Goal: Task Accomplishment & Management: Complete application form

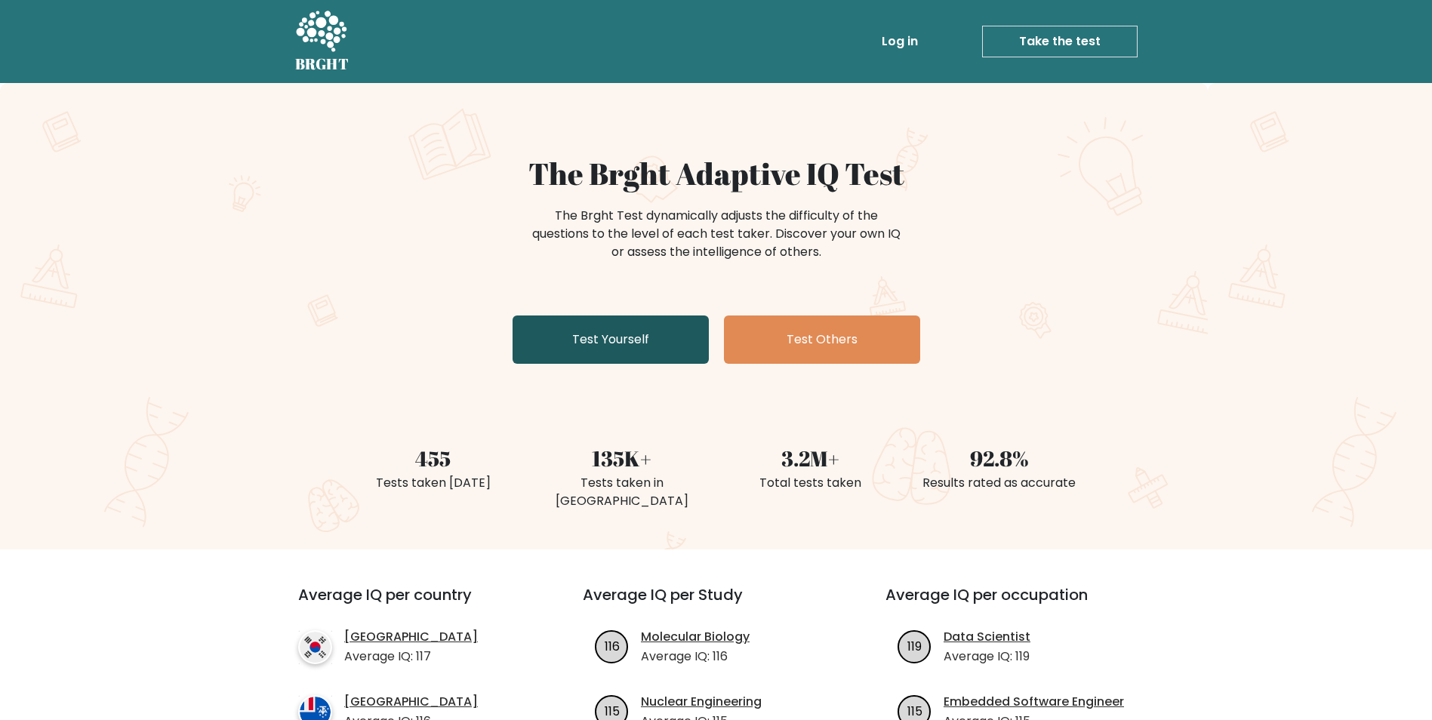
click at [602, 345] on link "Test Yourself" at bounding box center [611, 340] width 196 height 48
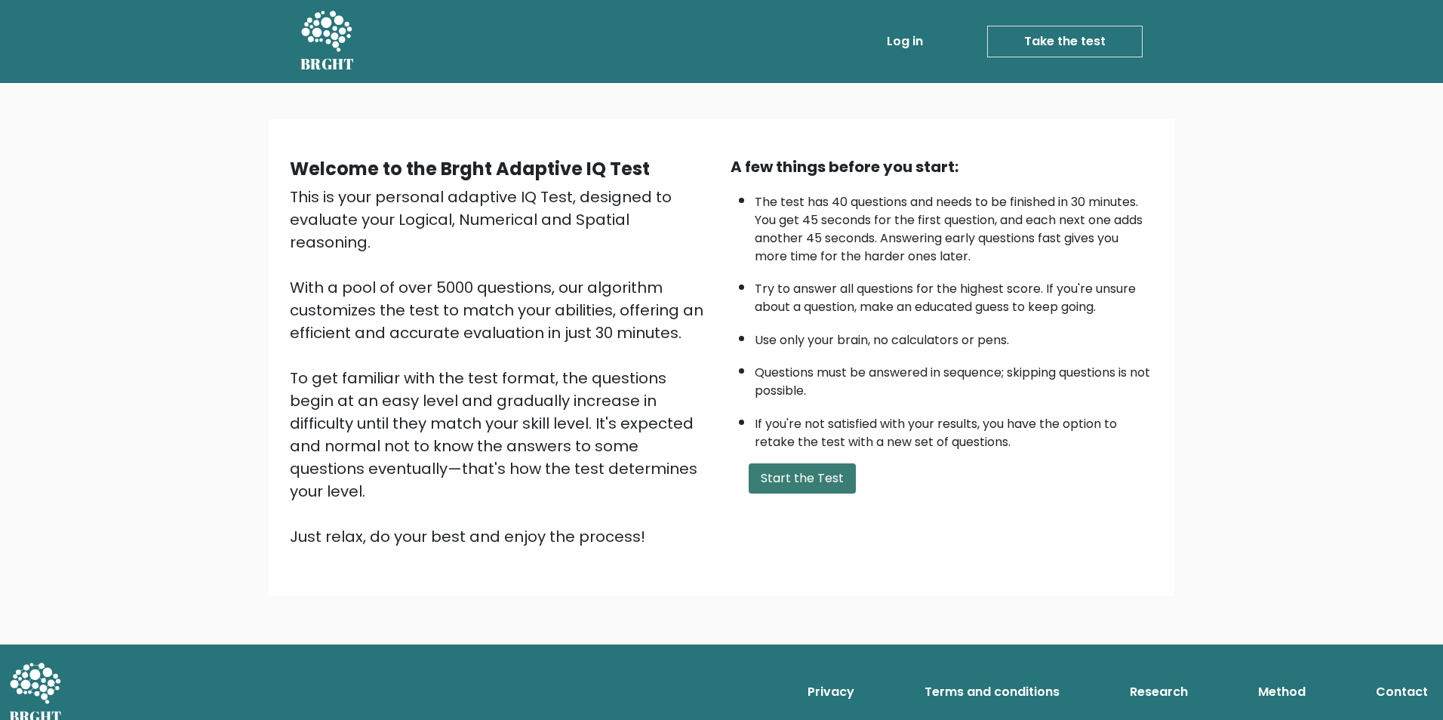
click at [770, 473] on button "Start the Test" at bounding box center [802, 478] width 107 height 30
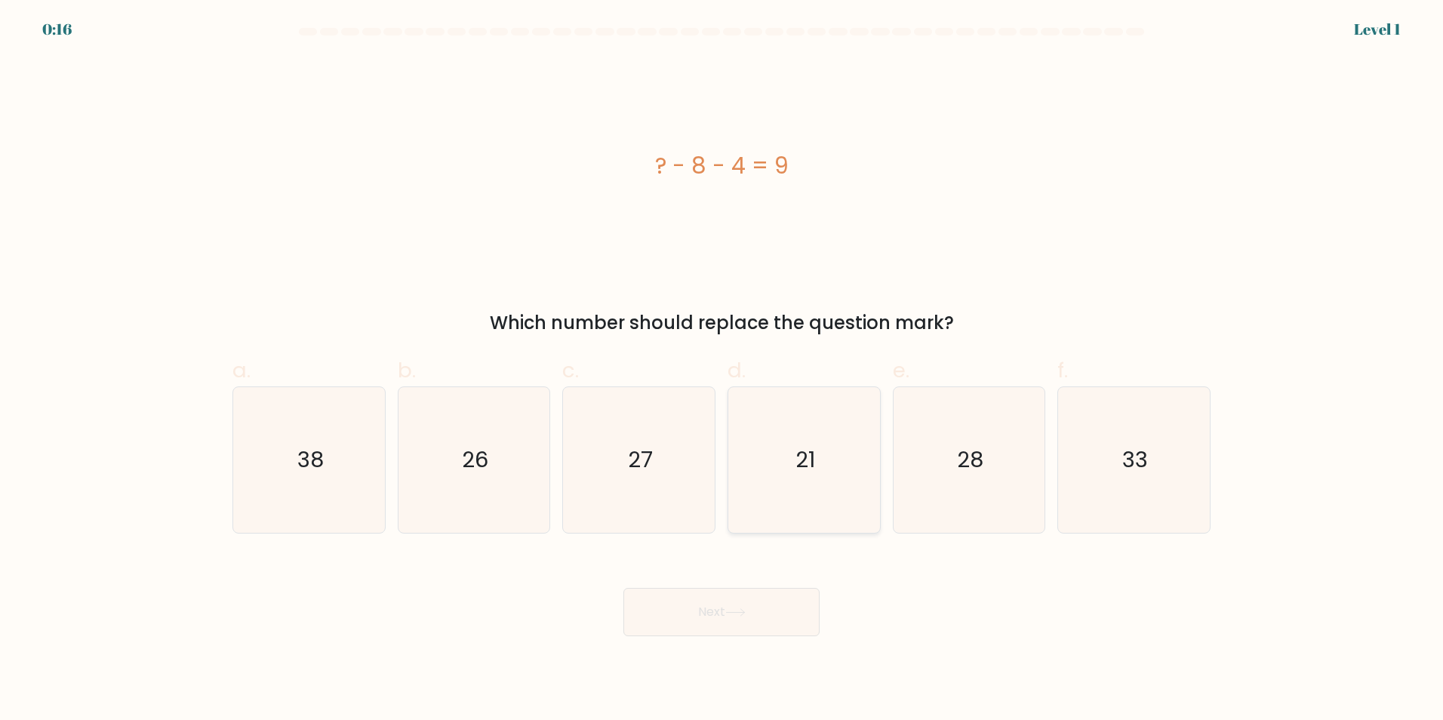
click at [842, 479] on icon "21" at bounding box center [804, 460] width 146 height 146
click at [722, 370] on input "d. 21" at bounding box center [722, 365] width 1 height 10
radio input "true"
click at [762, 602] on button "Next" at bounding box center [721, 612] width 196 height 48
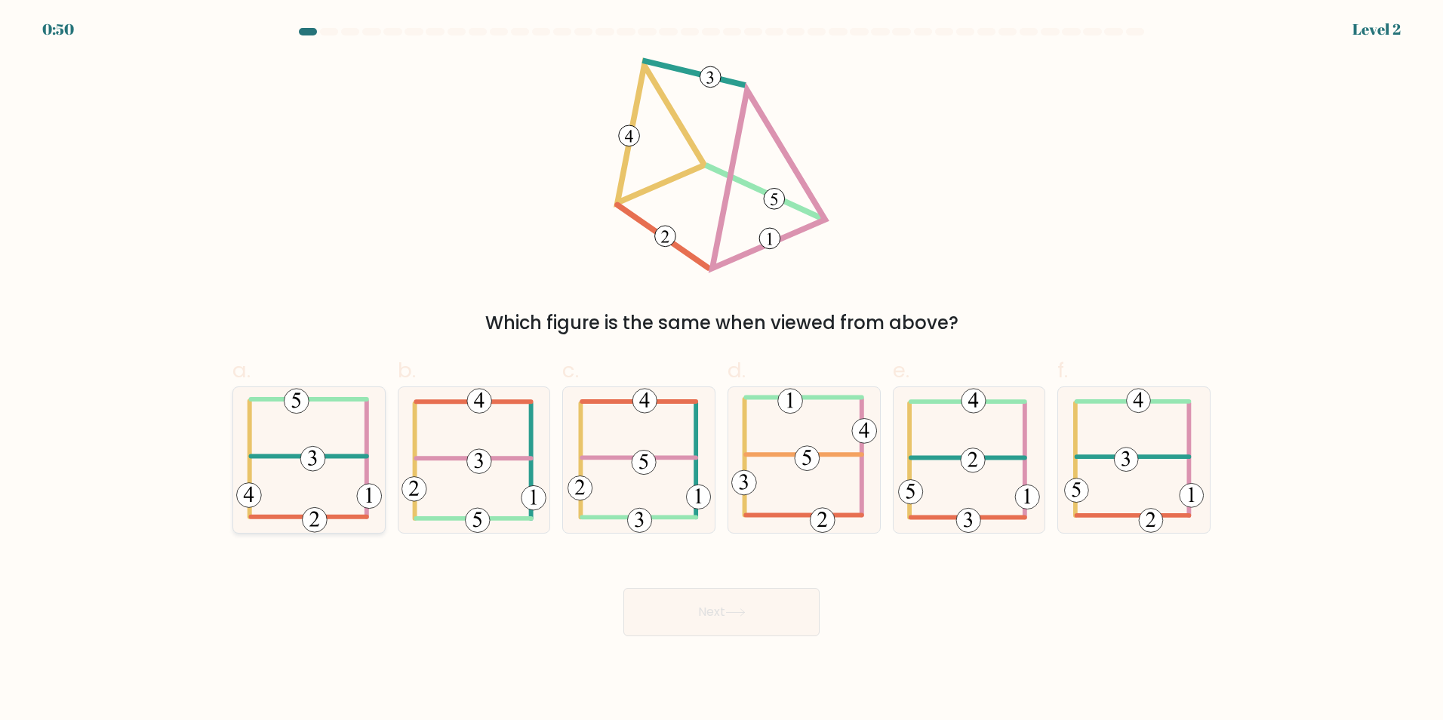
click at [276, 429] on icon at bounding box center [309, 460] width 146 height 146
click at [722, 370] on input "a." at bounding box center [722, 365] width 1 height 10
radio input "true"
click at [763, 618] on button "Next" at bounding box center [721, 612] width 196 height 48
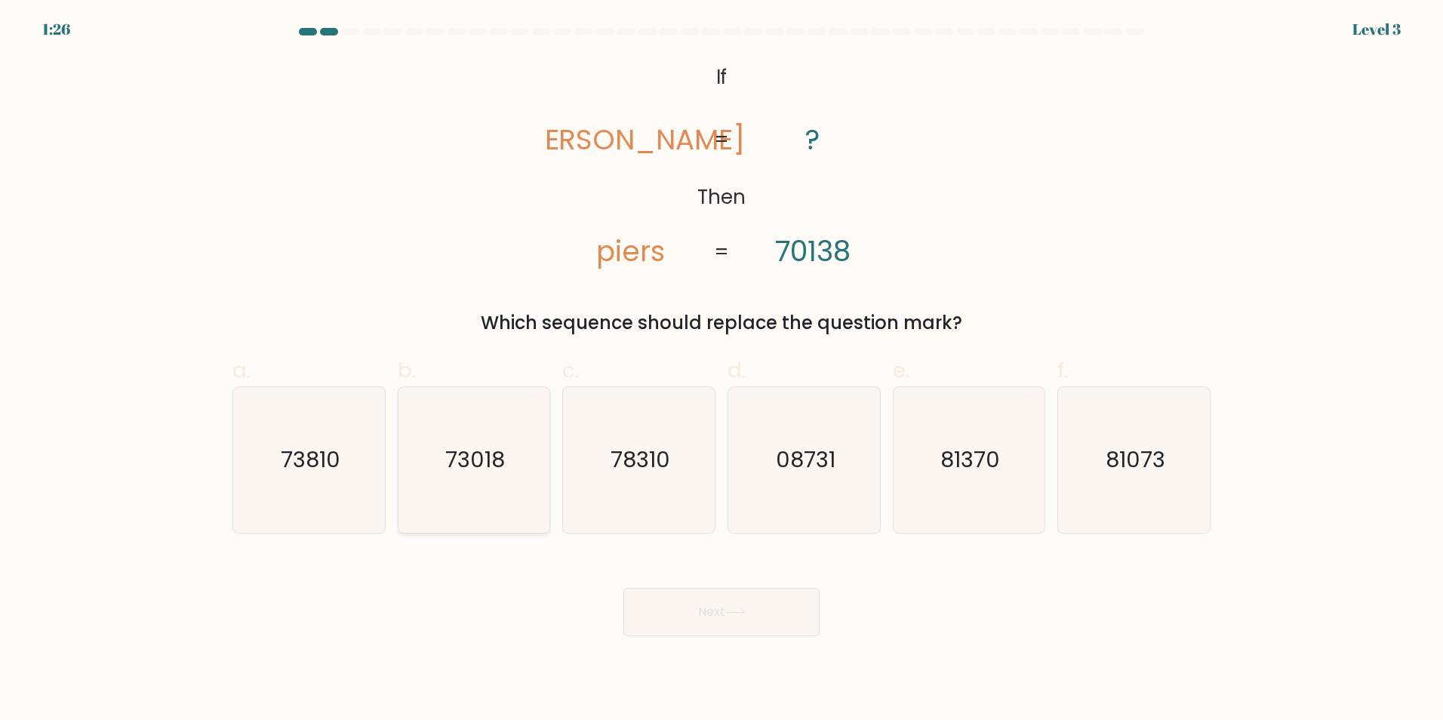
click at [470, 461] on text "73018" at bounding box center [475, 460] width 60 height 30
click at [722, 370] on input "b. 73018" at bounding box center [722, 365] width 1 height 10
radio input "true"
click at [716, 617] on button "Next" at bounding box center [721, 612] width 196 height 48
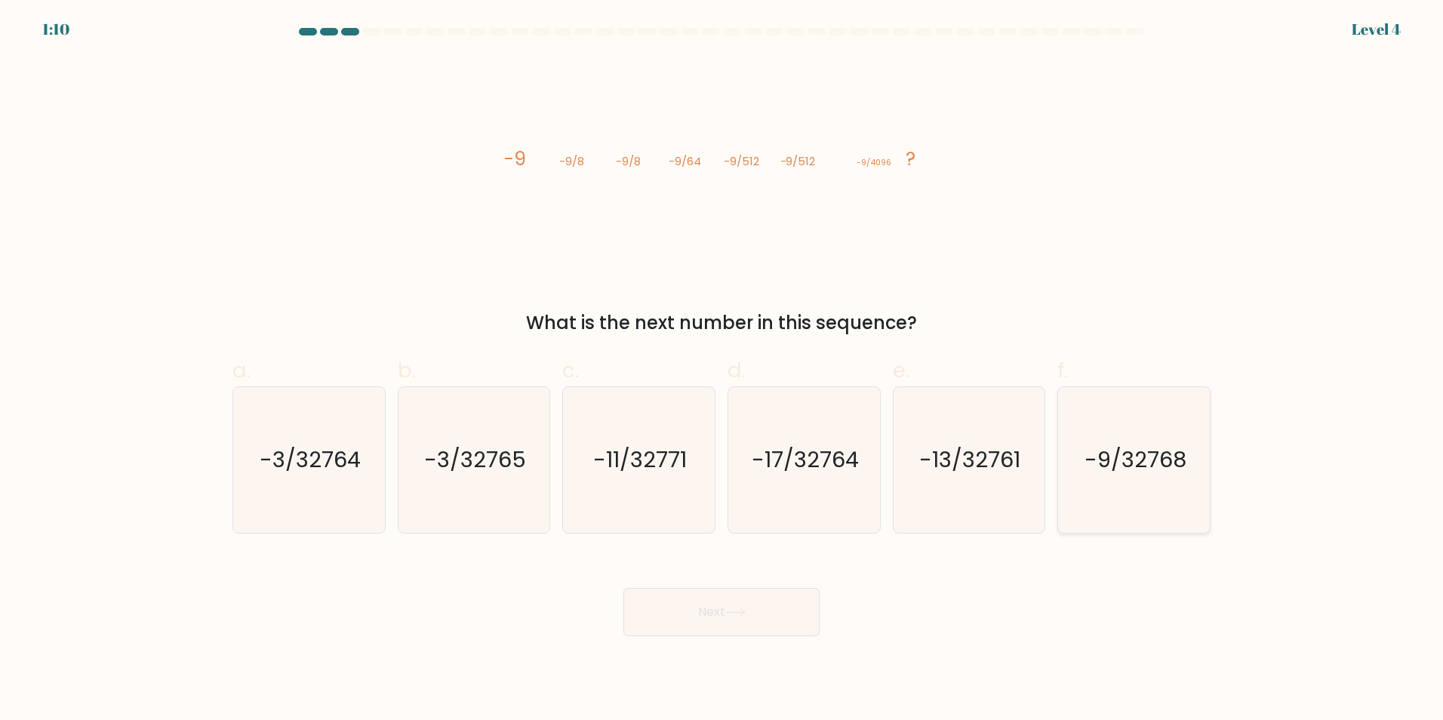
click at [1184, 467] on text "-9/32768" at bounding box center [1136, 460] width 102 height 30
click at [722, 370] on input "f. -9/32768" at bounding box center [722, 365] width 1 height 10
radio input "true"
click at [710, 616] on button "Next" at bounding box center [721, 612] width 196 height 48
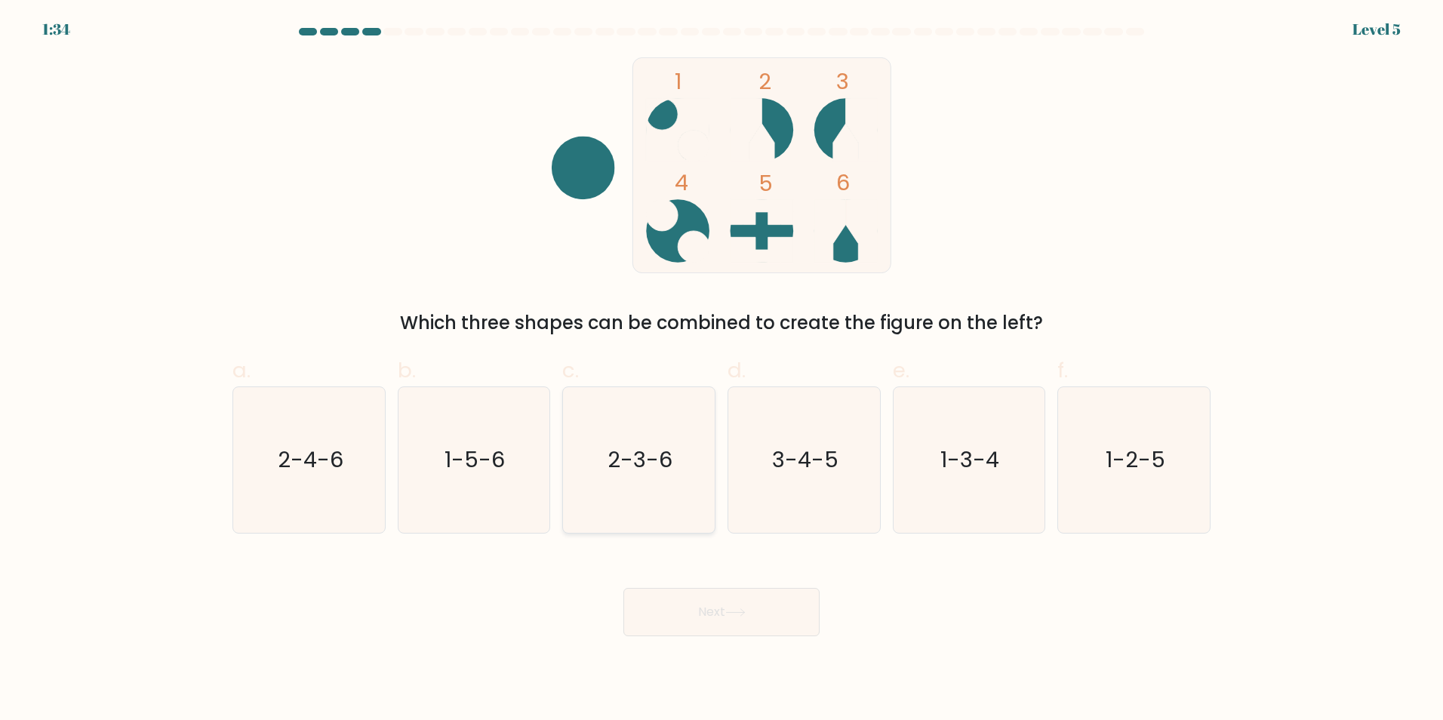
click at [665, 463] on text "2-3-6" at bounding box center [640, 460] width 65 height 30
click at [722, 370] on input "c. 2-3-6" at bounding box center [722, 365] width 1 height 10
radio input "true"
click at [760, 622] on button "Next" at bounding box center [721, 612] width 196 height 48
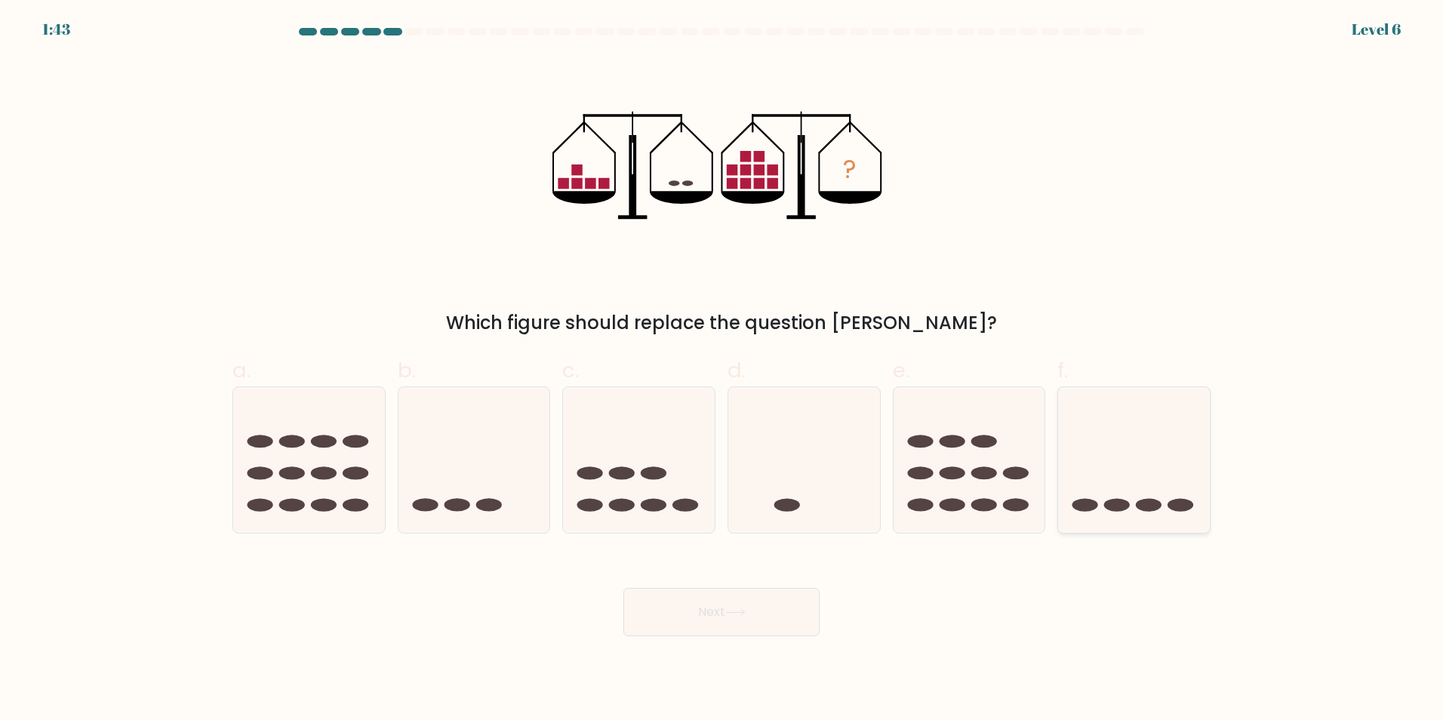
click at [1156, 475] on icon at bounding box center [1134, 459] width 152 height 125
click at [722, 370] on input "f." at bounding box center [722, 365] width 1 height 10
radio input "true"
click at [706, 605] on button "Next" at bounding box center [721, 612] width 196 height 48
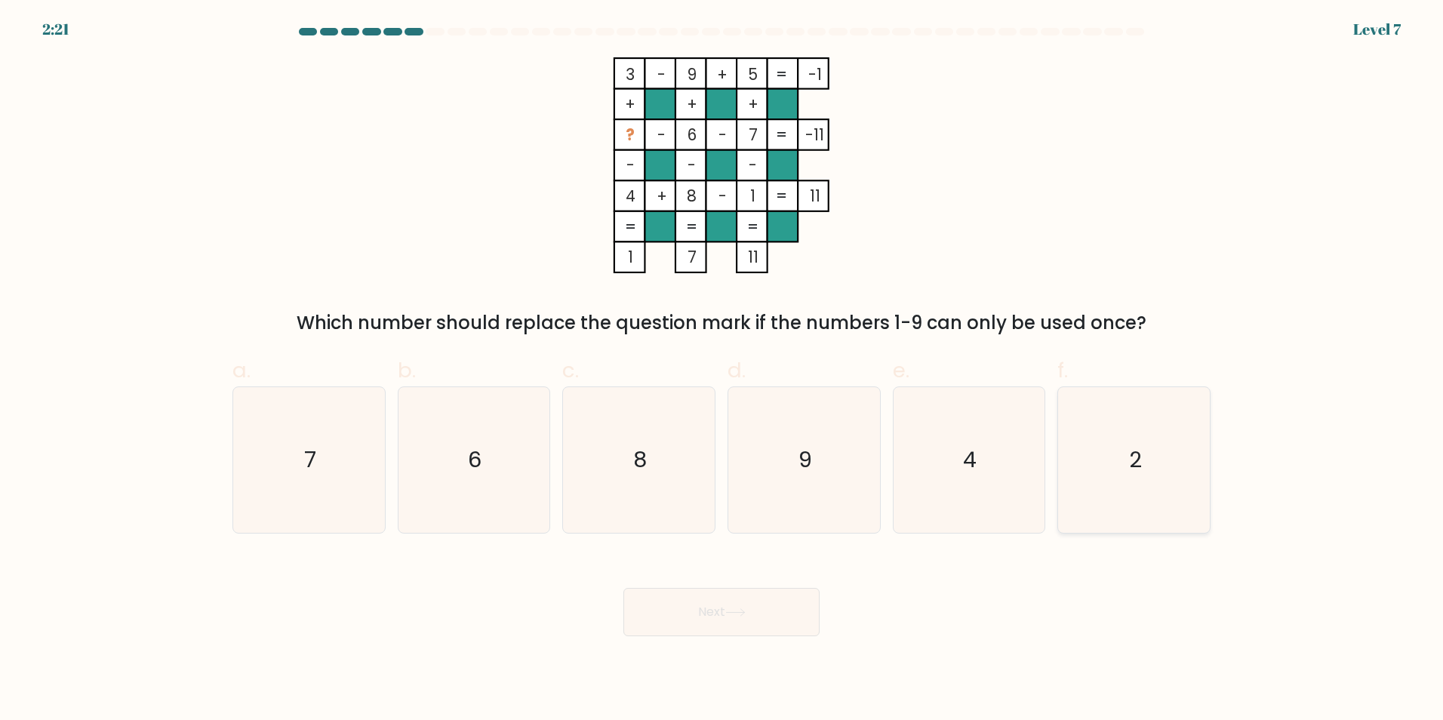
drag, startPoint x: 1140, startPoint y: 464, endPoint x: 1103, endPoint y: 448, distance: 40.5
click at [1140, 465] on text "2" at bounding box center [1135, 460] width 13 height 30
click at [722, 370] on input "f. 2" at bounding box center [722, 365] width 1 height 10
radio input "true"
click at [746, 602] on button "Next" at bounding box center [721, 612] width 196 height 48
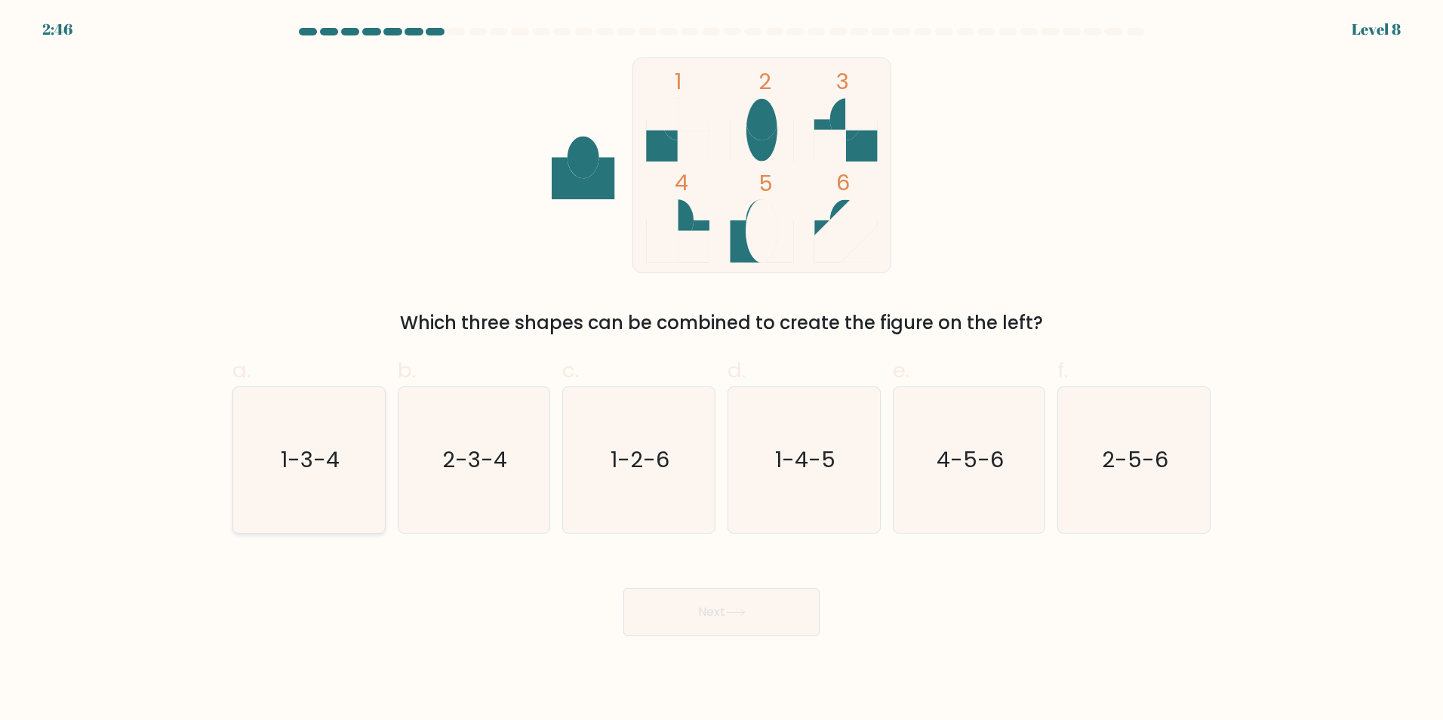
click at [328, 468] on text "1-3-4" at bounding box center [310, 460] width 59 height 30
click at [722, 370] on input "a. 1-3-4" at bounding box center [722, 365] width 1 height 10
radio input "true"
click at [719, 604] on button "Next" at bounding box center [721, 612] width 196 height 48
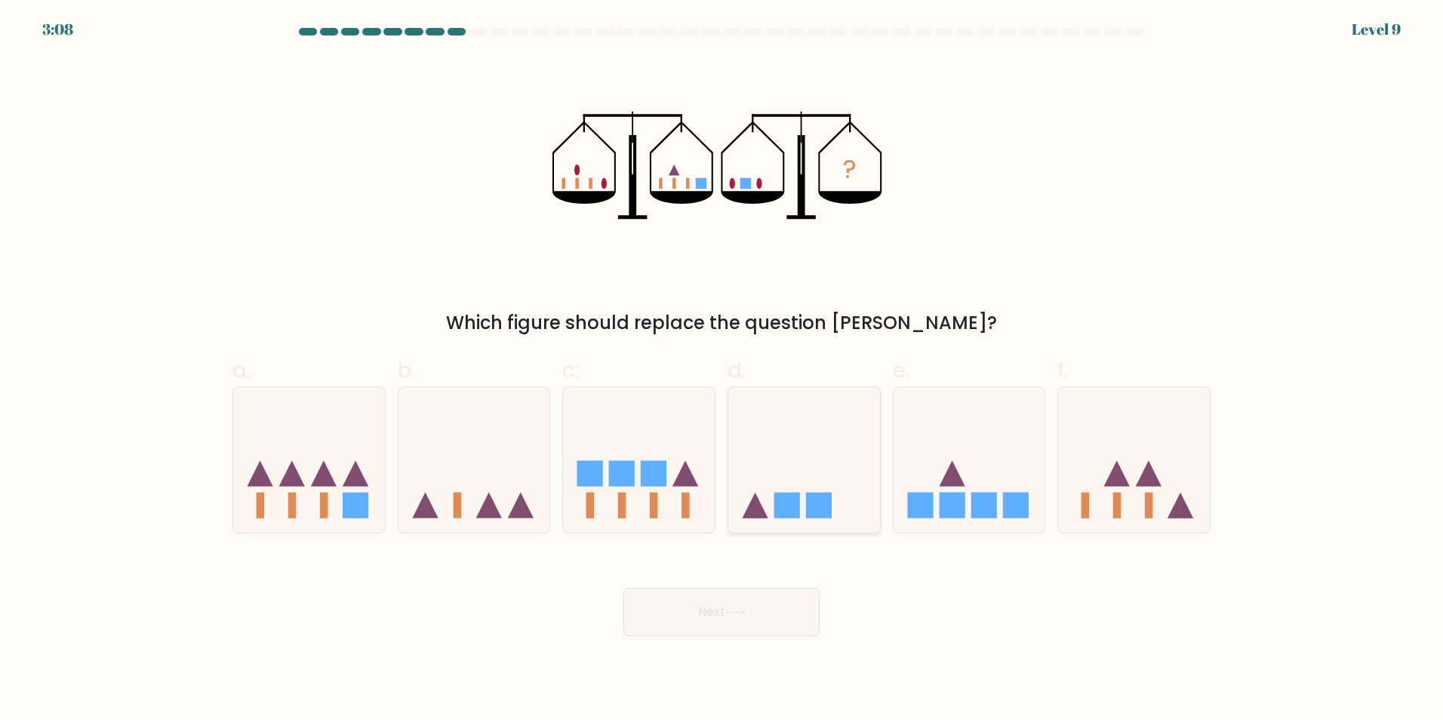
click at [838, 510] on icon at bounding box center [804, 459] width 152 height 125
click at [722, 370] on input "d." at bounding box center [722, 365] width 1 height 10
radio input "true"
click at [750, 617] on button "Next" at bounding box center [721, 612] width 196 height 48
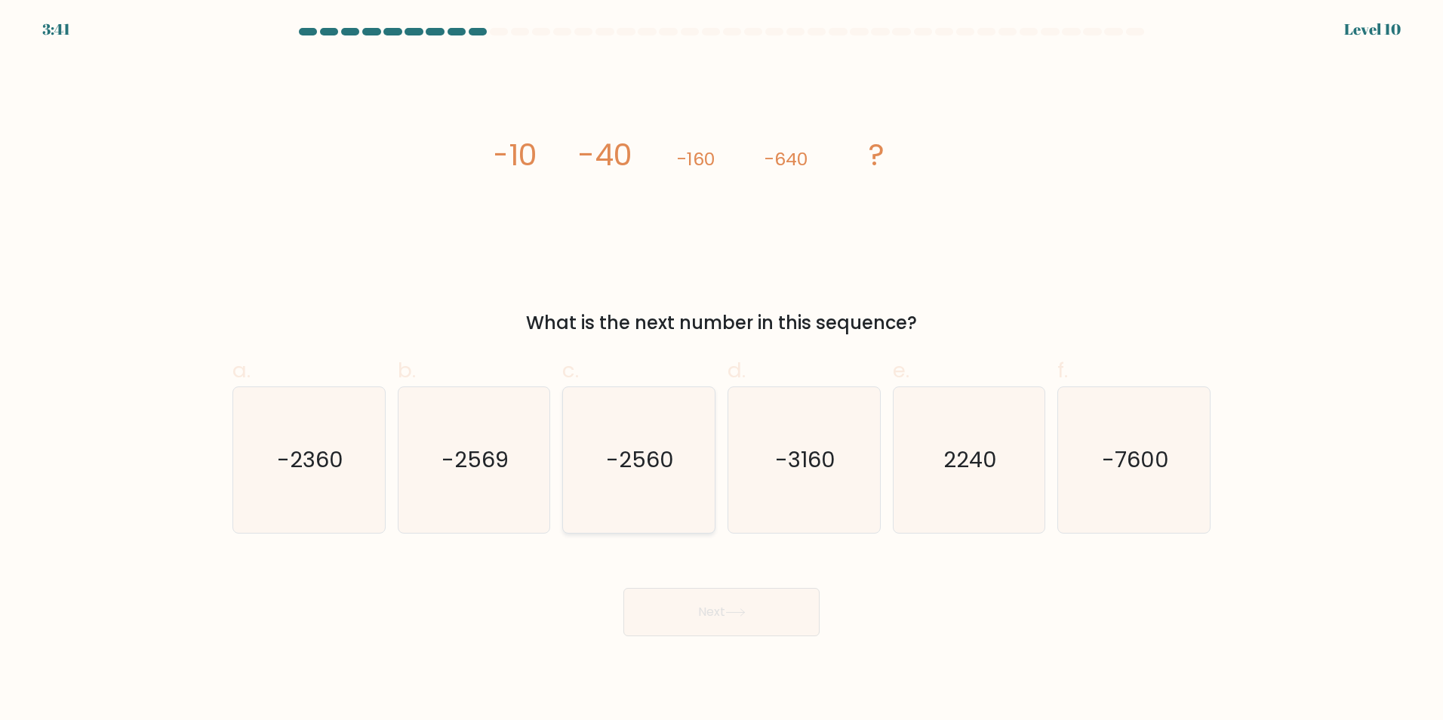
click at [647, 478] on icon "-2560" at bounding box center [639, 460] width 146 height 146
click at [722, 370] on input "c. -2560" at bounding box center [722, 365] width 1 height 10
radio input "true"
click at [770, 602] on button "Next" at bounding box center [721, 612] width 196 height 48
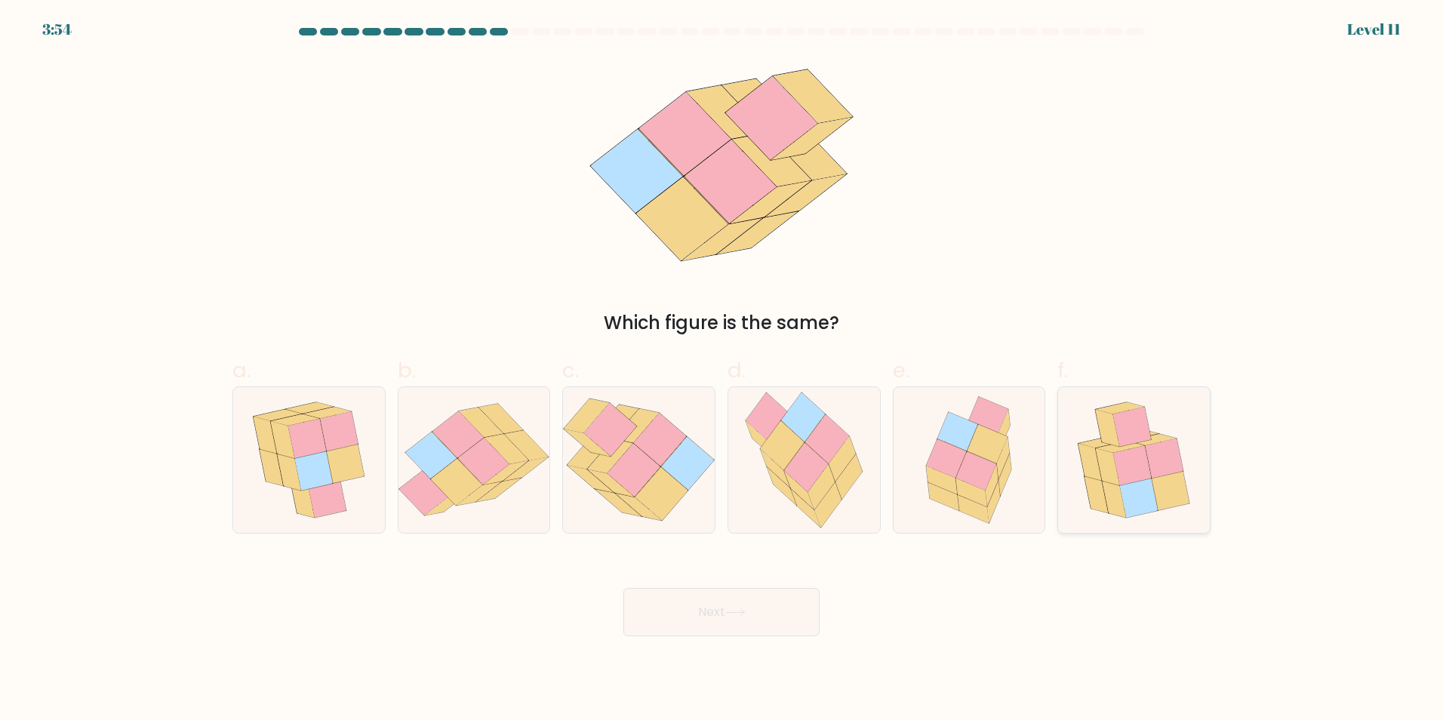
click at [1177, 476] on icon at bounding box center [1171, 489] width 38 height 39
click at [722, 370] on input "f." at bounding box center [722, 365] width 1 height 10
radio input "true"
click at [765, 609] on button "Next" at bounding box center [721, 612] width 196 height 48
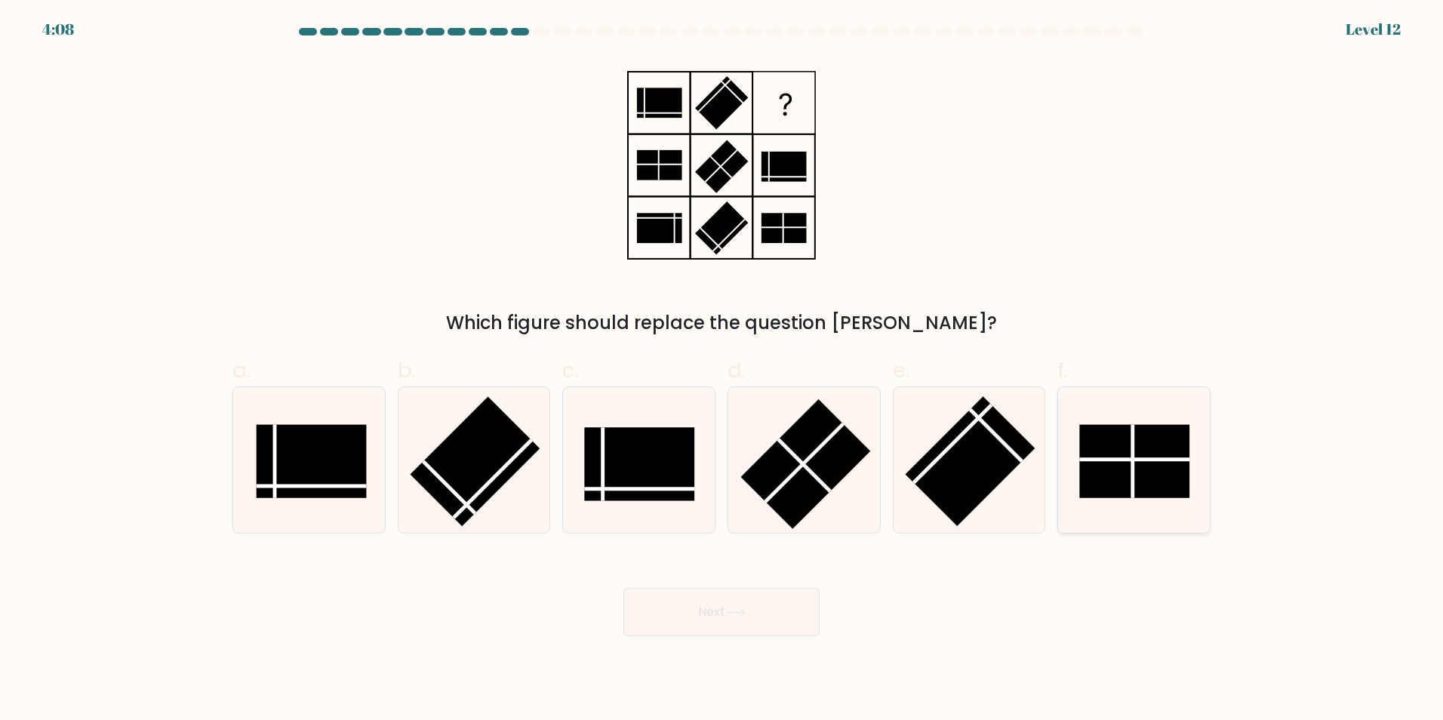
click at [1136, 437] on rect at bounding box center [1134, 460] width 110 height 73
click at [722, 370] on input "f." at bounding box center [722, 365] width 1 height 10
radio input "true"
click at [746, 610] on icon at bounding box center [735, 612] width 20 height 8
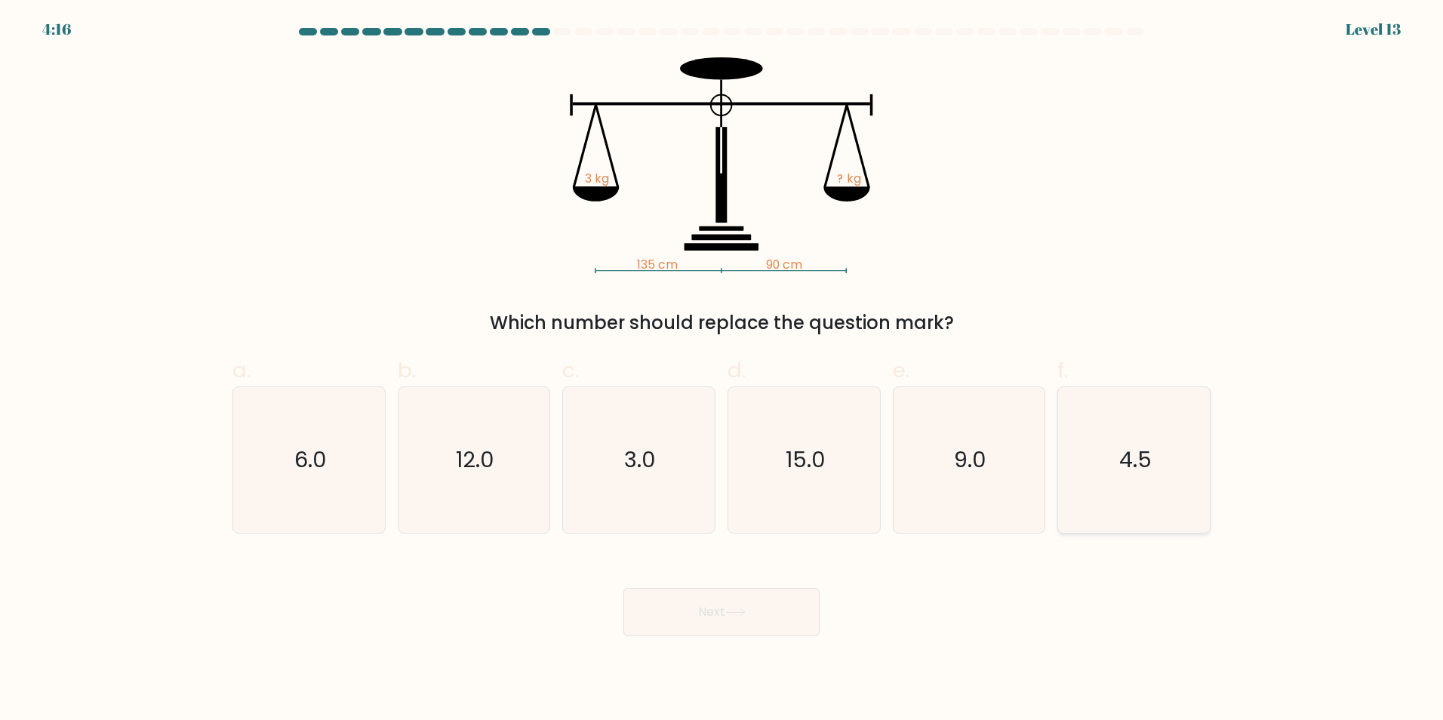
click at [1136, 466] on text "4.5" at bounding box center [1135, 460] width 32 height 30
click at [722, 370] on input "f. 4.5" at bounding box center [722, 365] width 1 height 10
radio input "true"
click at [743, 617] on button "Next" at bounding box center [721, 612] width 196 height 48
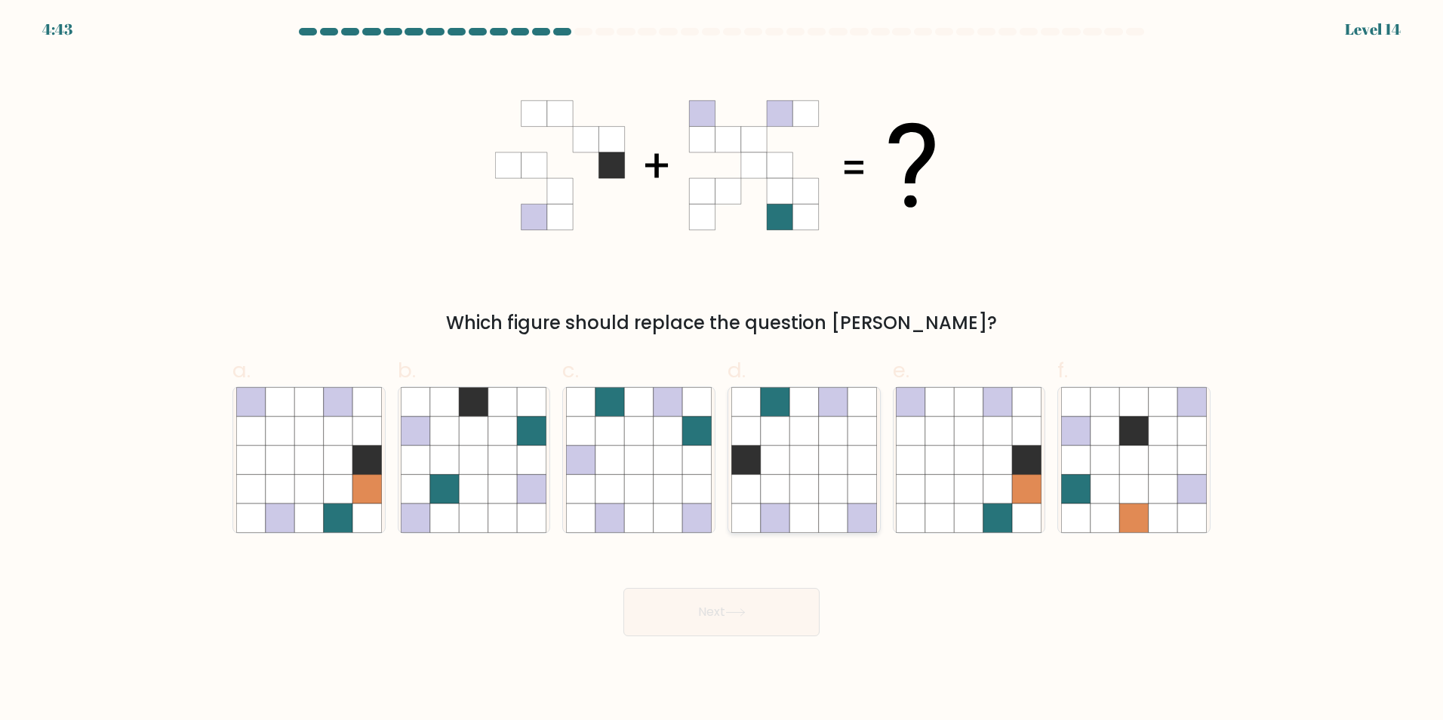
click at [800, 482] on icon at bounding box center [804, 488] width 29 height 29
click at [722, 370] on input "d." at bounding box center [722, 365] width 1 height 10
radio input "true"
click at [728, 616] on button "Next" at bounding box center [721, 612] width 196 height 48
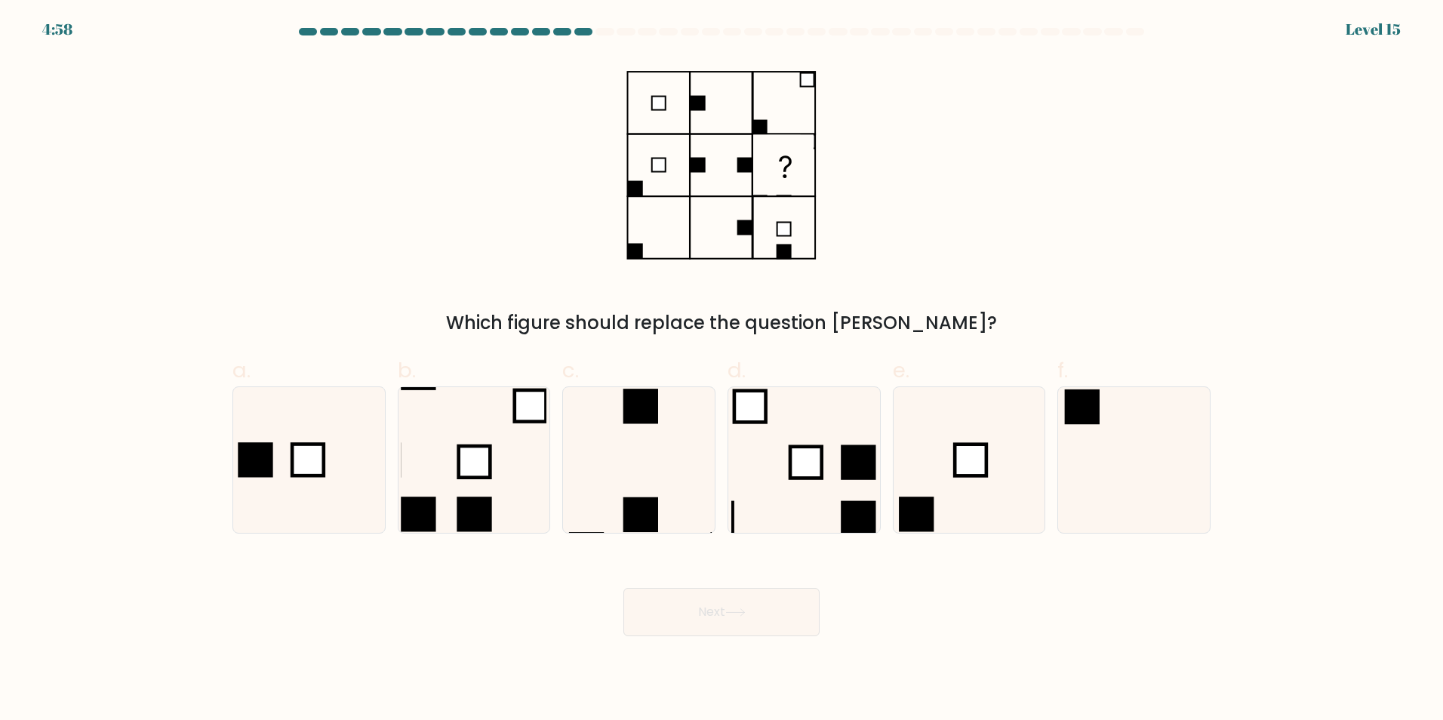
click at [449, 254] on div "Which figure should replace the question mark?" at bounding box center [721, 196] width 996 height 279
click at [473, 454] on rect at bounding box center [475, 462] width 32 height 32
click at [722, 370] on input "b." at bounding box center [722, 365] width 1 height 10
radio input "true"
click at [688, 602] on button "Next" at bounding box center [721, 612] width 196 height 48
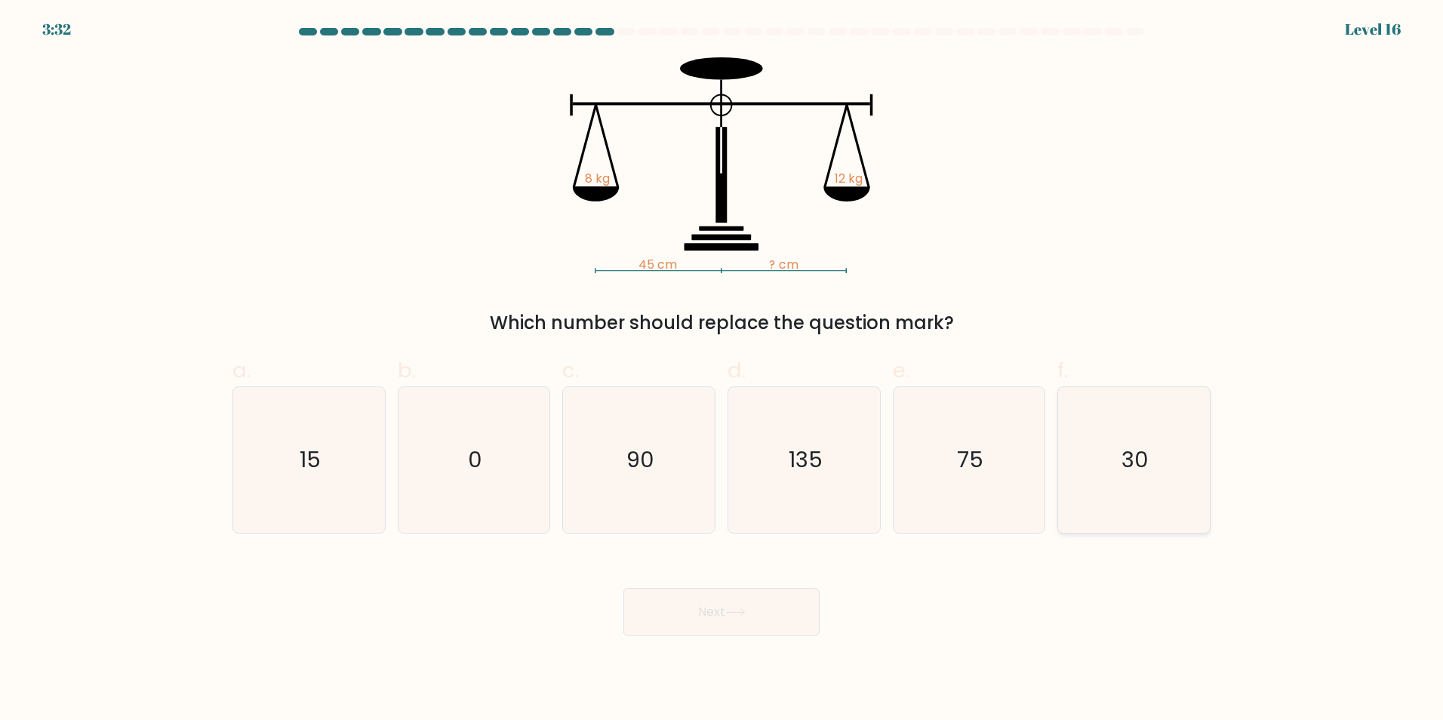
click at [1113, 478] on icon "30" at bounding box center [1134, 460] width 146 height 146
click at [722, 370] on input "f. 30" at bounding box center [722, 365] width 1 height 10
radio input "true"
click at [329, 476] on icon "15" at bounding box center [309, 460] width 146 height 146
click at [722, 370] on input "a. 15" at bounding box center [722, 365] width 1 height 10
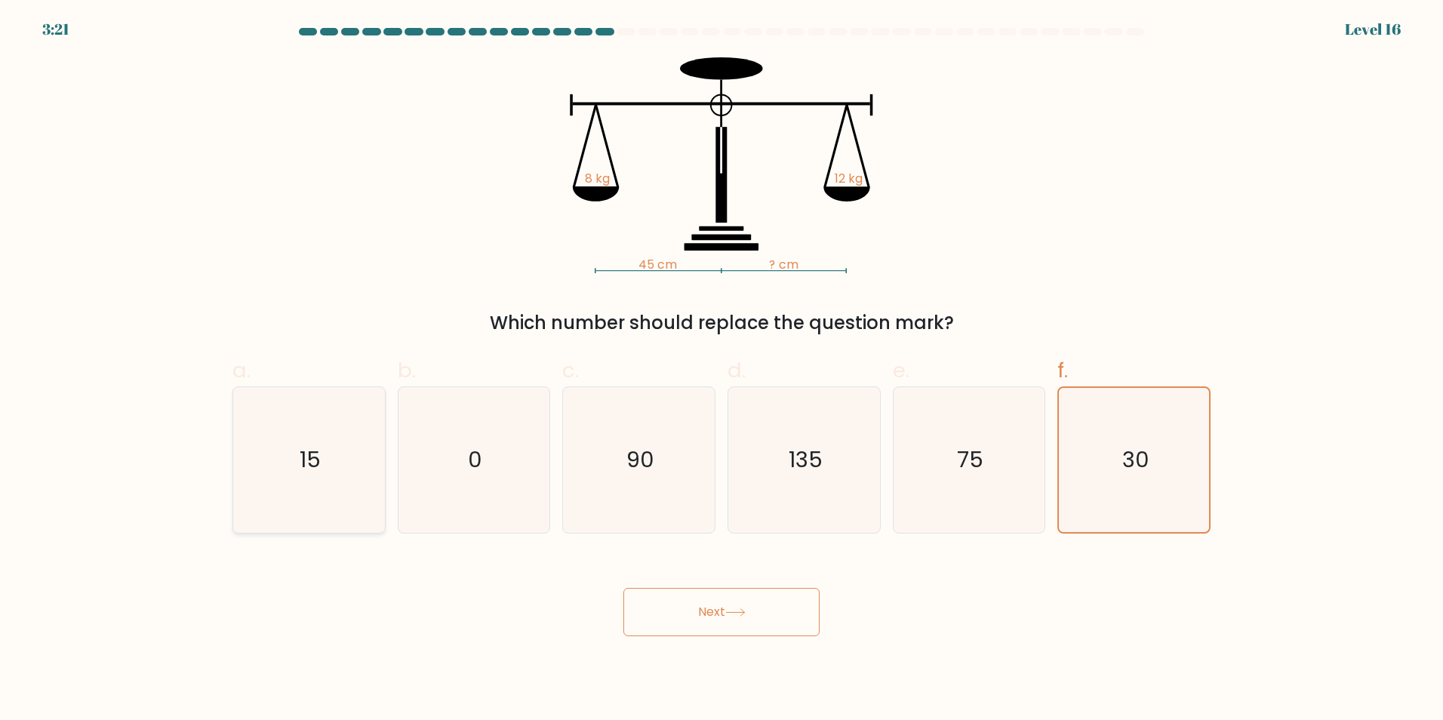
radio input "true"
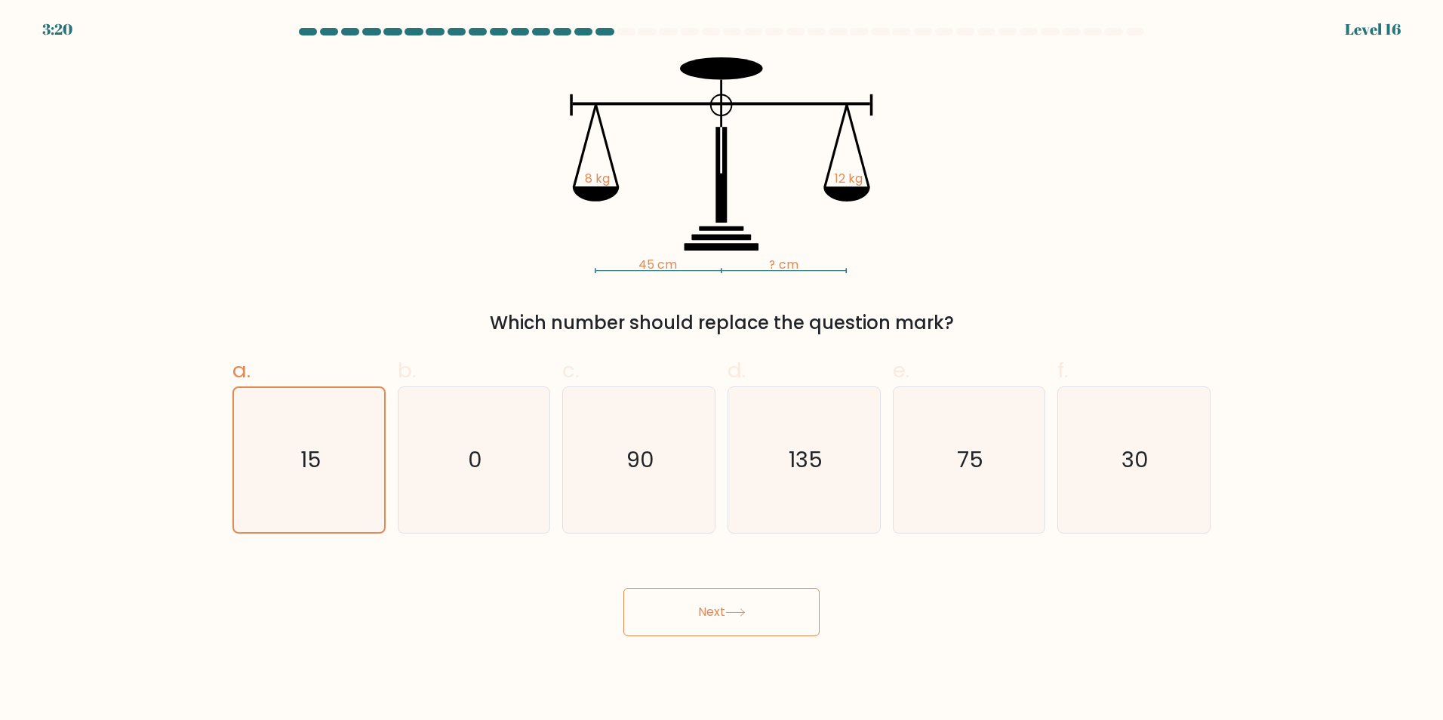
click at [710, 625] on button "Next" at bounding box center [721, 612] width 196 height 48
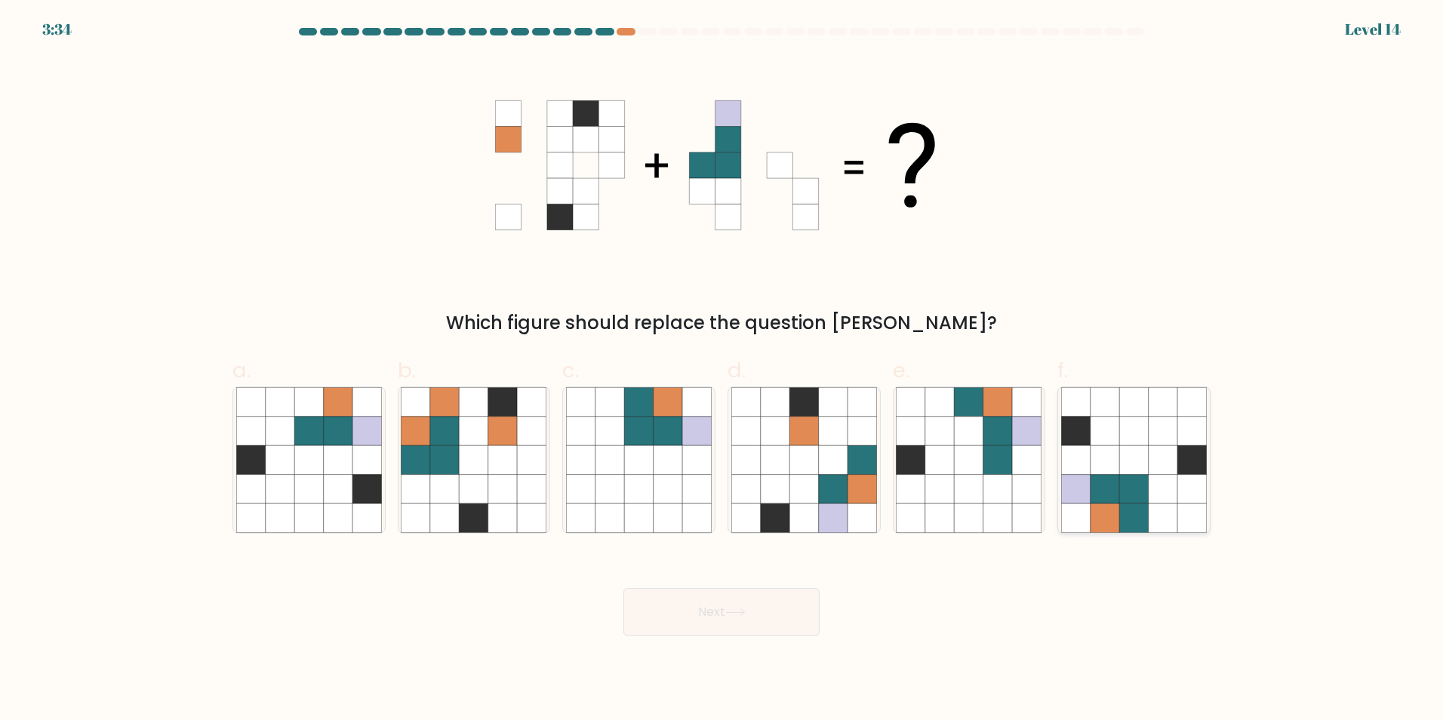
click at [1131, 478] on icon at bounding box center [1133, 488] width 29 height 29
click at [722, 370] on input "f." at bounding box center [722, 365] width 1 height 10
radio input "true"
click at [728, 605] on button "Next" at bounding box center [721, 612] width 196 height 48
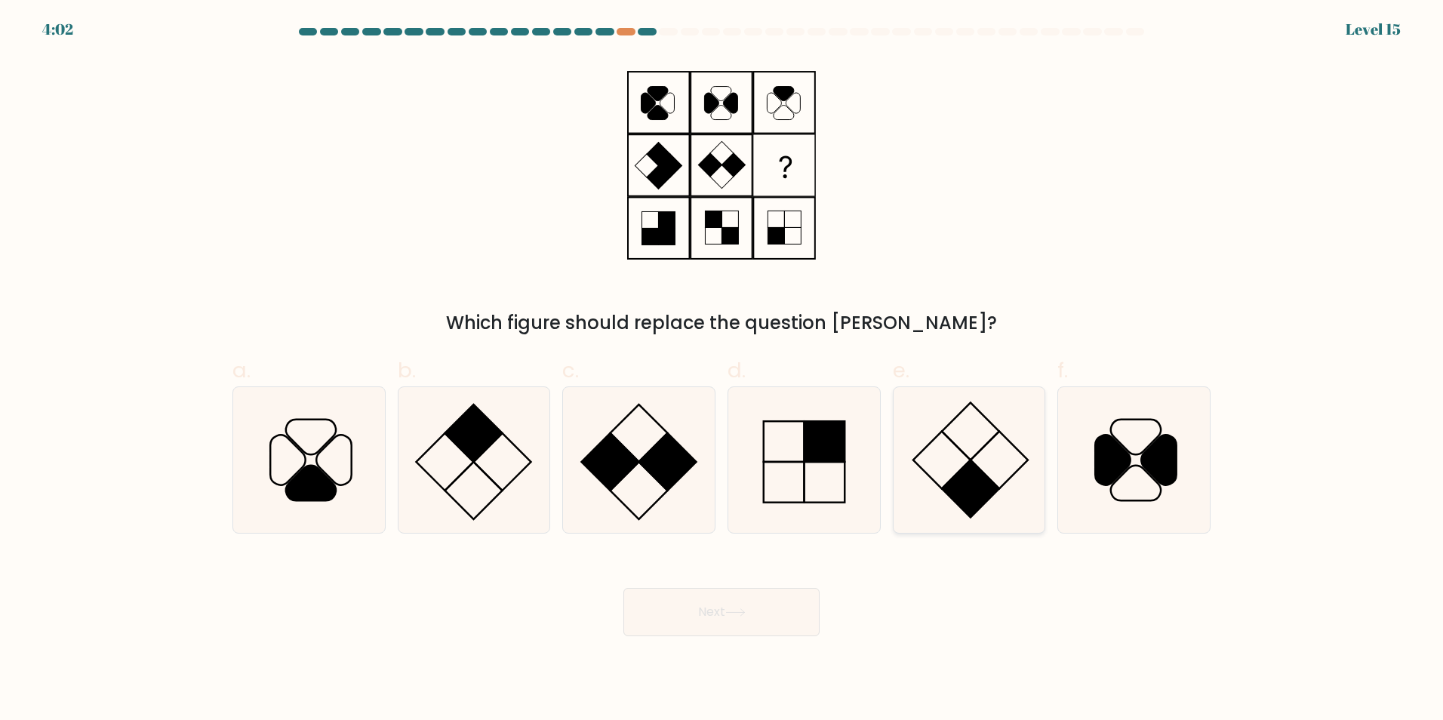
click at [983, 470] on rect at bounding box center [999, 459] width 57 height 57
click at [722, 370] on input "e." at bounding box center [722, 365] width 1 height 10
radio input "true"
drag, startPoint x: 753, startPoint y: 604, endPoint x: 776, endPoint y: 595, distance: 25.1
click at [753, 604] on button "Next" at bounding box center [721, 612] width 196 height 48
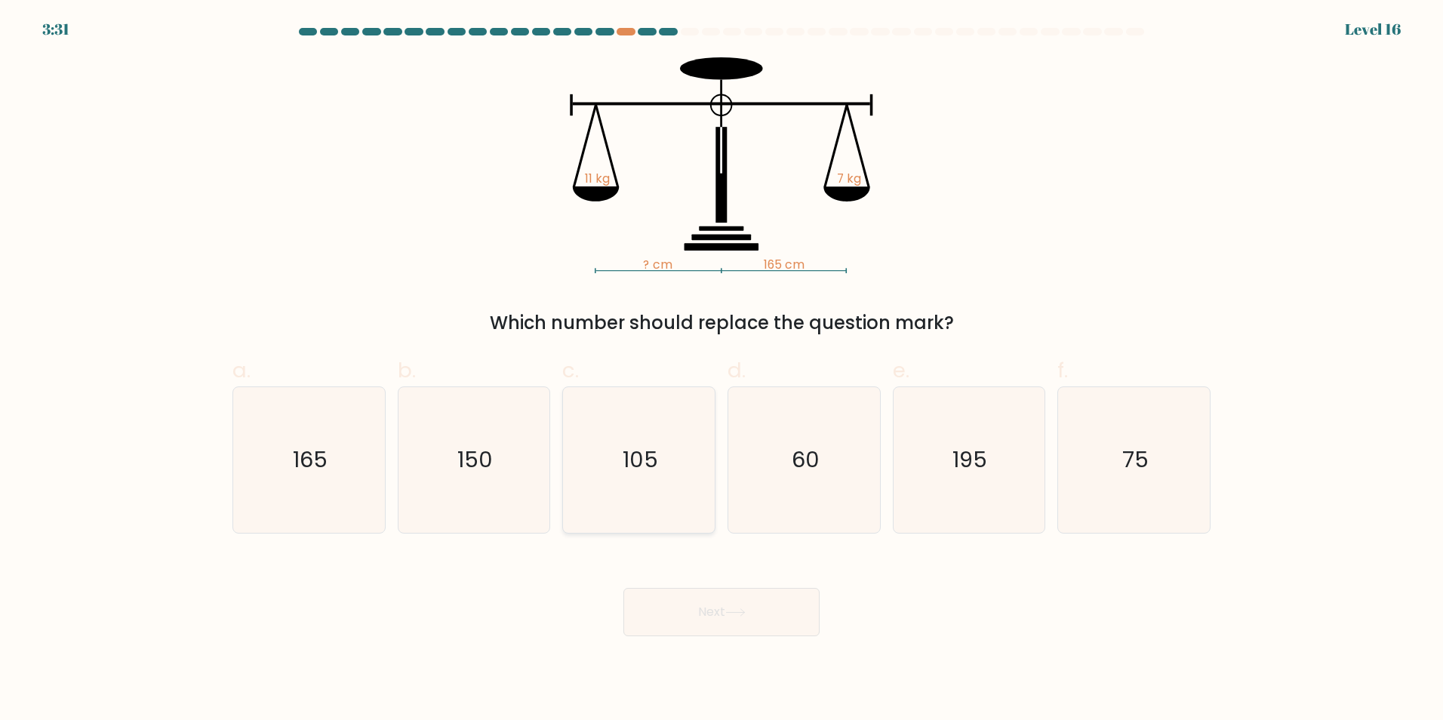
click at [651, 470] on text "105" at bounding box center [640, 460] width 35 height 30
click at [722, 370] on input "c. 105" at bounding box center [722, 365] width 1 height 10
radio input "true"
click at [491, 477] on icon "150" at bounding box center [474, 460] width 146 height 146
click at [722, 370] on input "b. 150" at bounding box center [722, 365] width 1 height 10
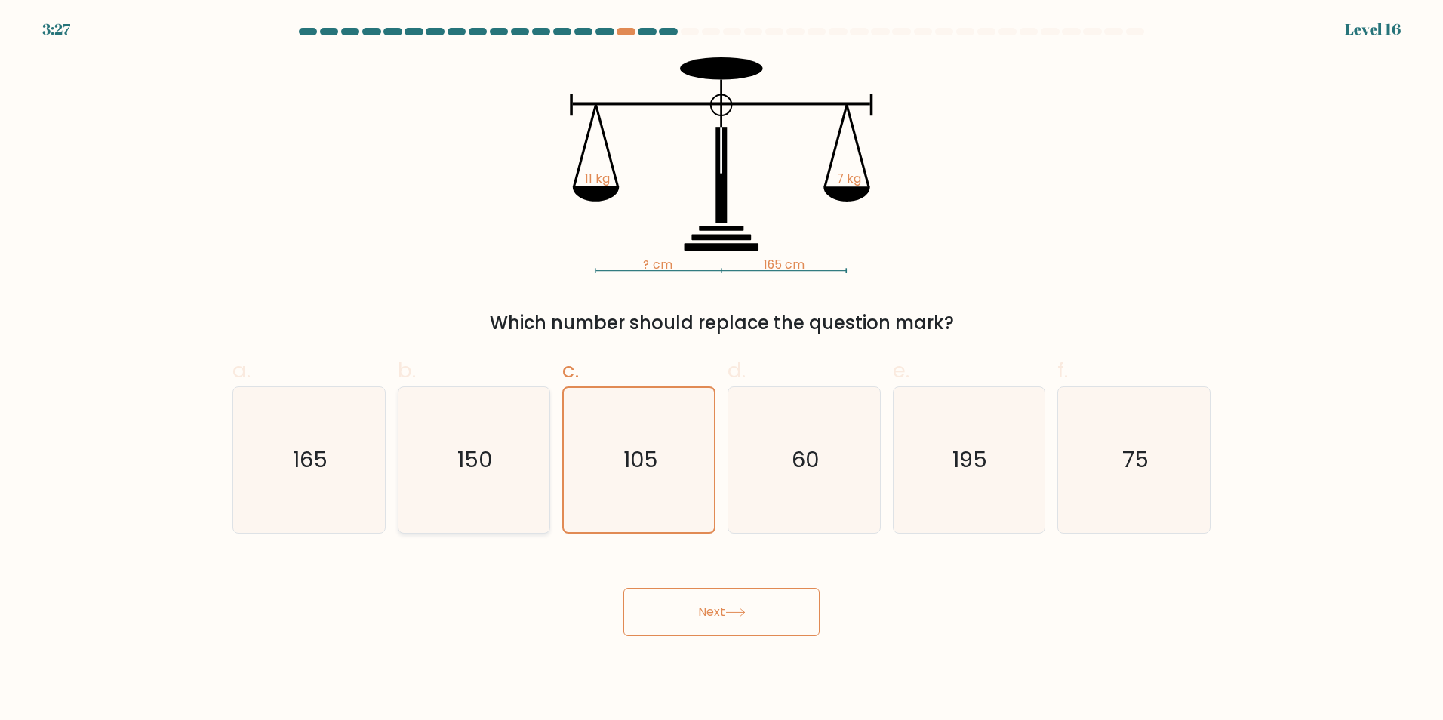
radio input "true"
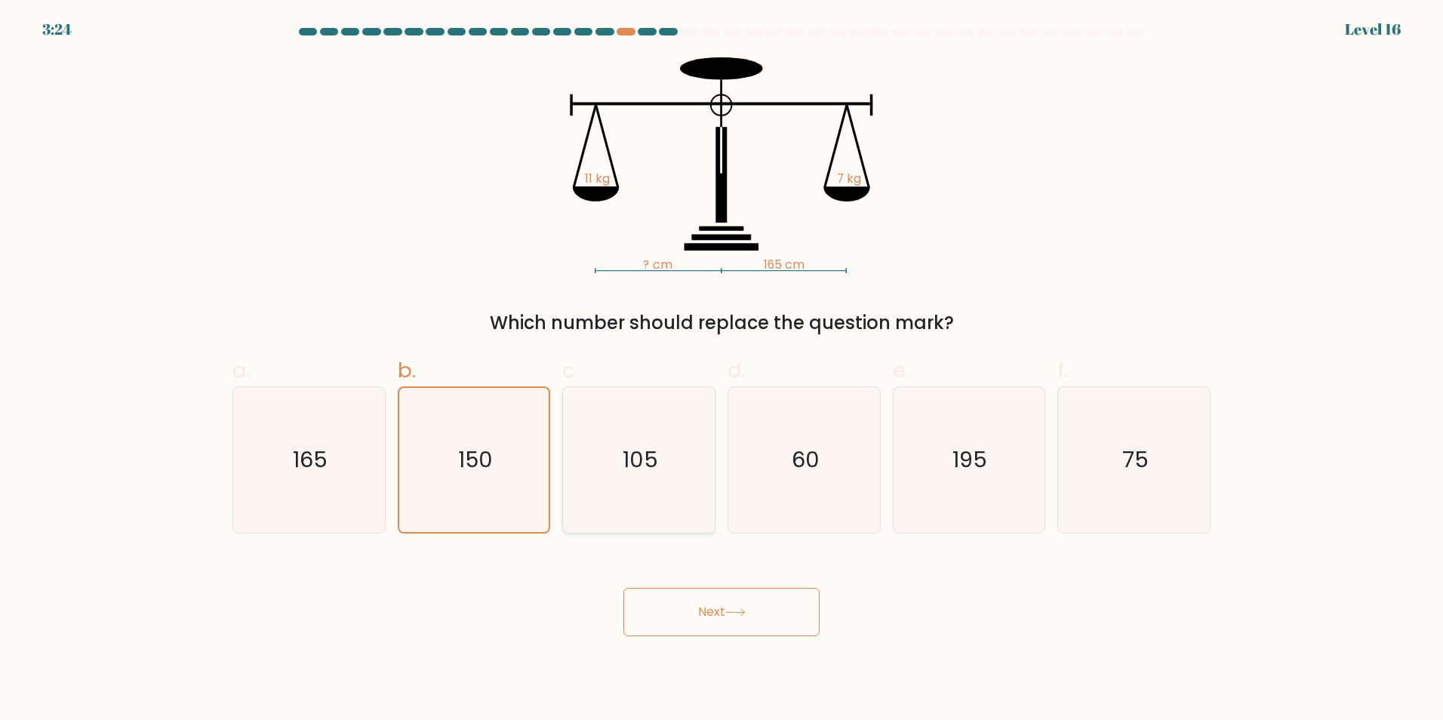
click at [702, 502] on icon "105" at bounding box center [639, 460] width 146 height 146
click at [722, 370] on input "c. 105" at bounding box center [722, 365] width 1 height 10
radio input "true"
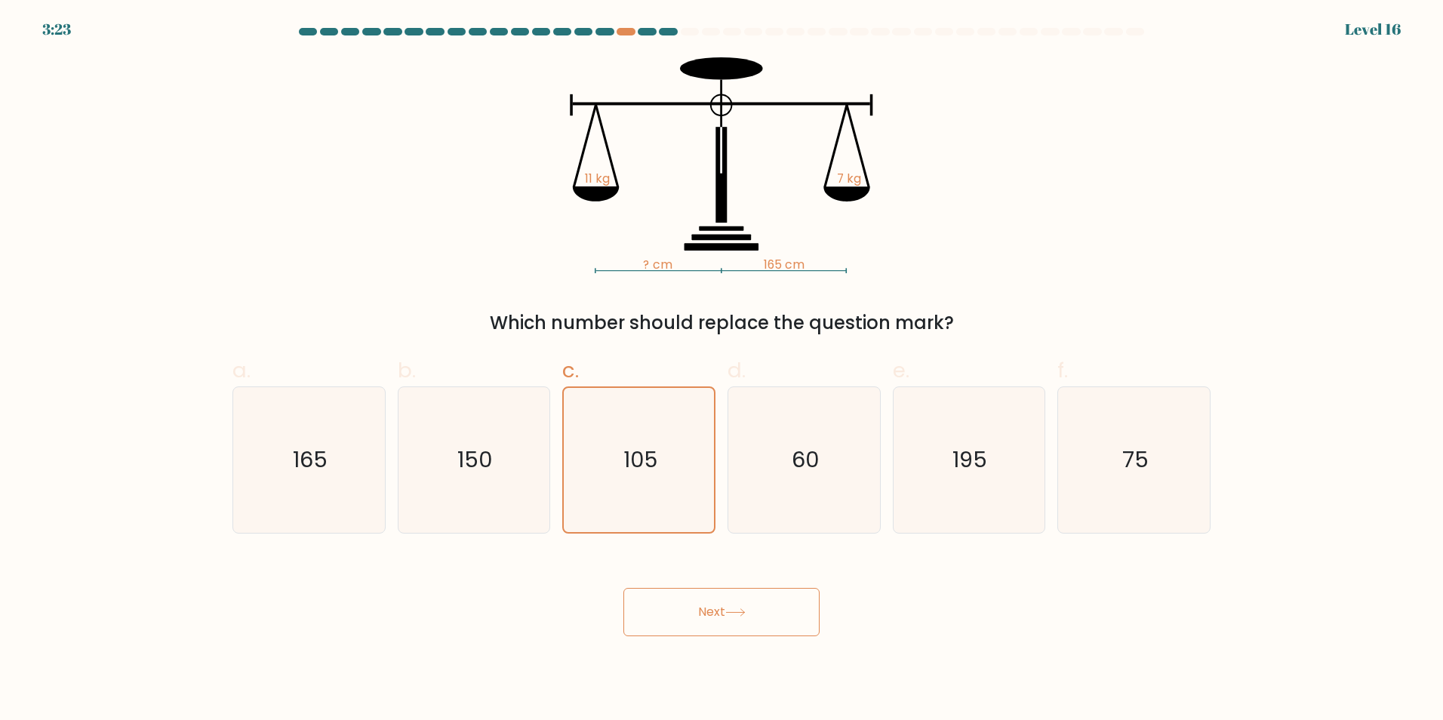
click at [740, 624] on button "Next" at bounding box center [721, 612] width 196 height 48
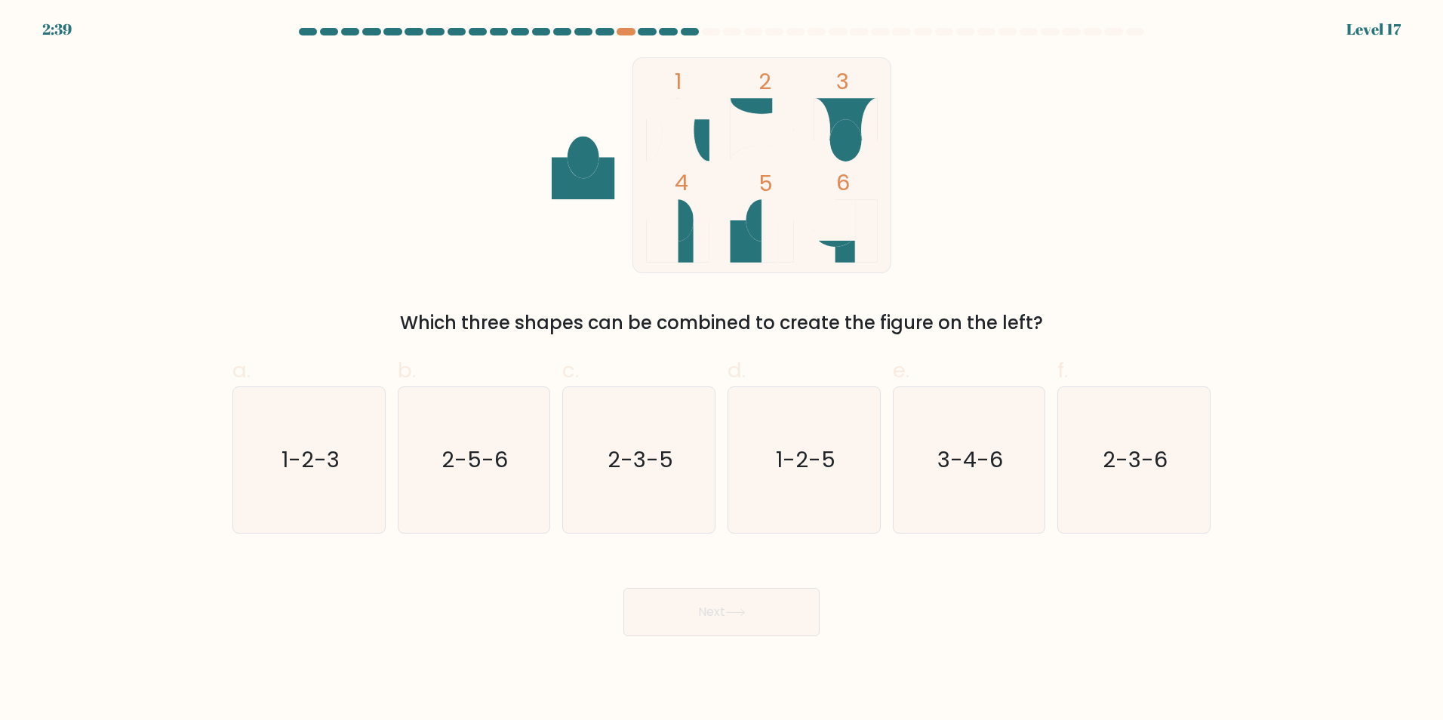
drag, startPoint x: 408, startPoint y: 455, endPoint x: 645, endPoint y: 568, distance: 263.0
click at [409, 455] on icon "2-5-6" at bounding box center [474, 460] width 146 height 146
click at [722, 370] on input "b. 2-5-6" at bounding box center [722, 365] width 1 height 10
radio input "true"
click at [693, 605] on button "Next" at bounding box center [721, 612] width 196 height 48
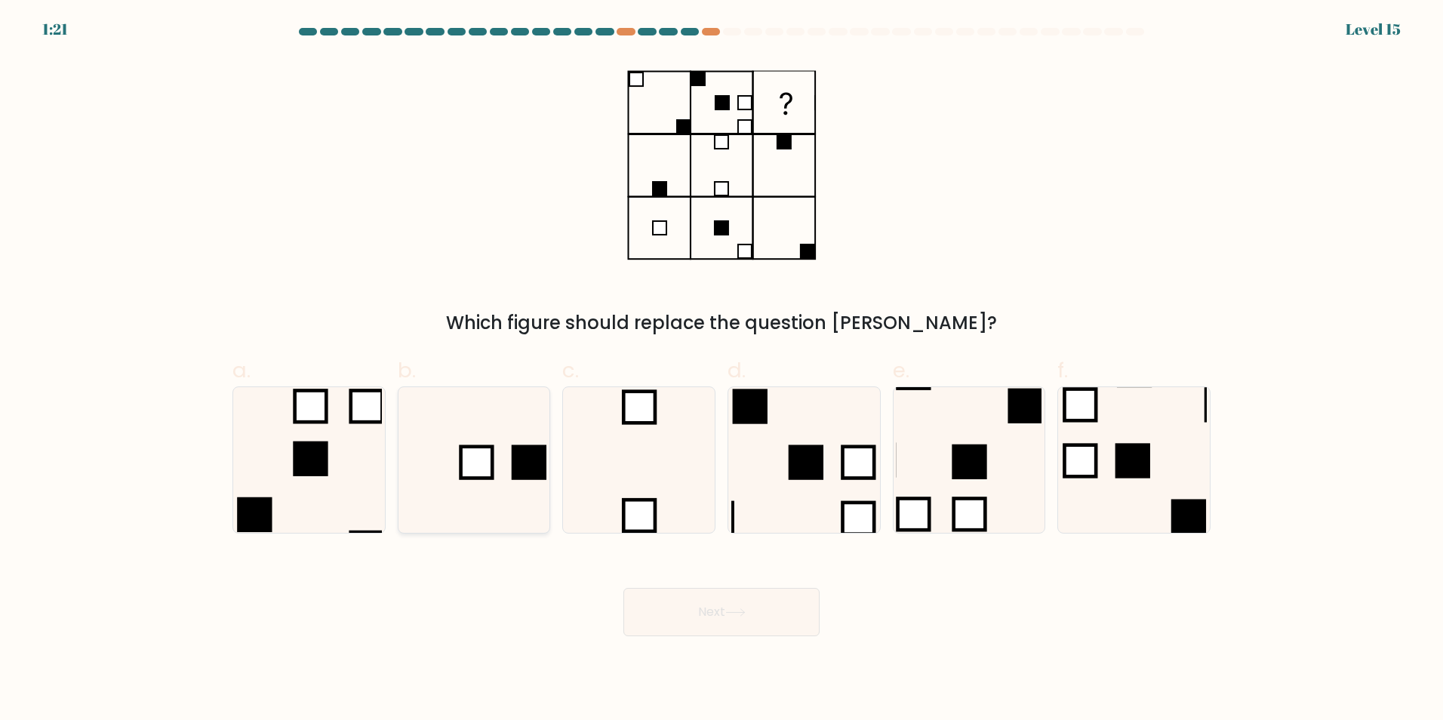
click at [455, 443] on icon at bounding box center [474, 460] width 146 height 146
click at [722, 370] on input "b." at bounding box center [722, 365] width 1 height 10
radio input "true"
click at [661, 629] on button "Next" at bounding box center [721, 612] width 196 height 48
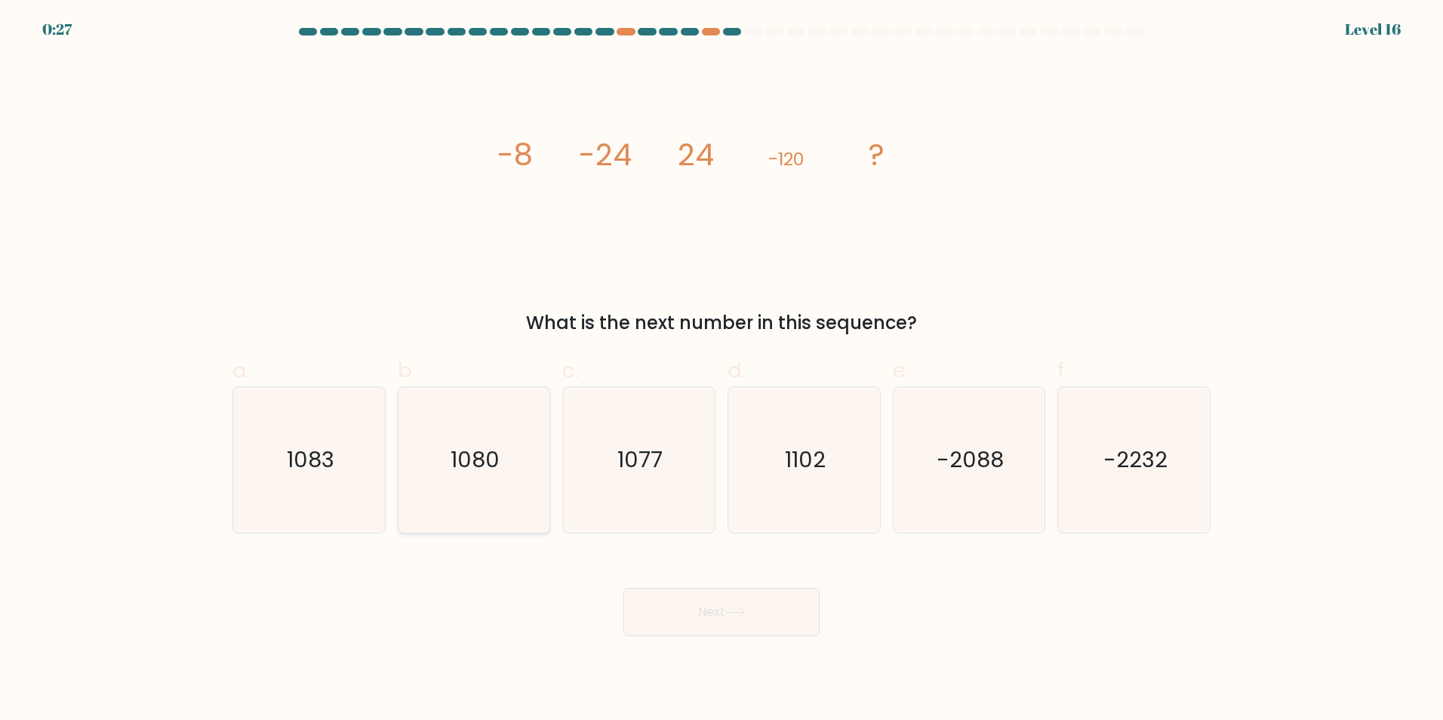
click at [445, 506] on icon "1080" at bounding box center [474, 460] width 146 height 146
click at [722, 370] on input "b. 1080" at bounding box center [722, 365] width 1 height 10
radio input "true"
click at [768, 610] on button "Next" at bounding box center [721, 612] width 196 height 48
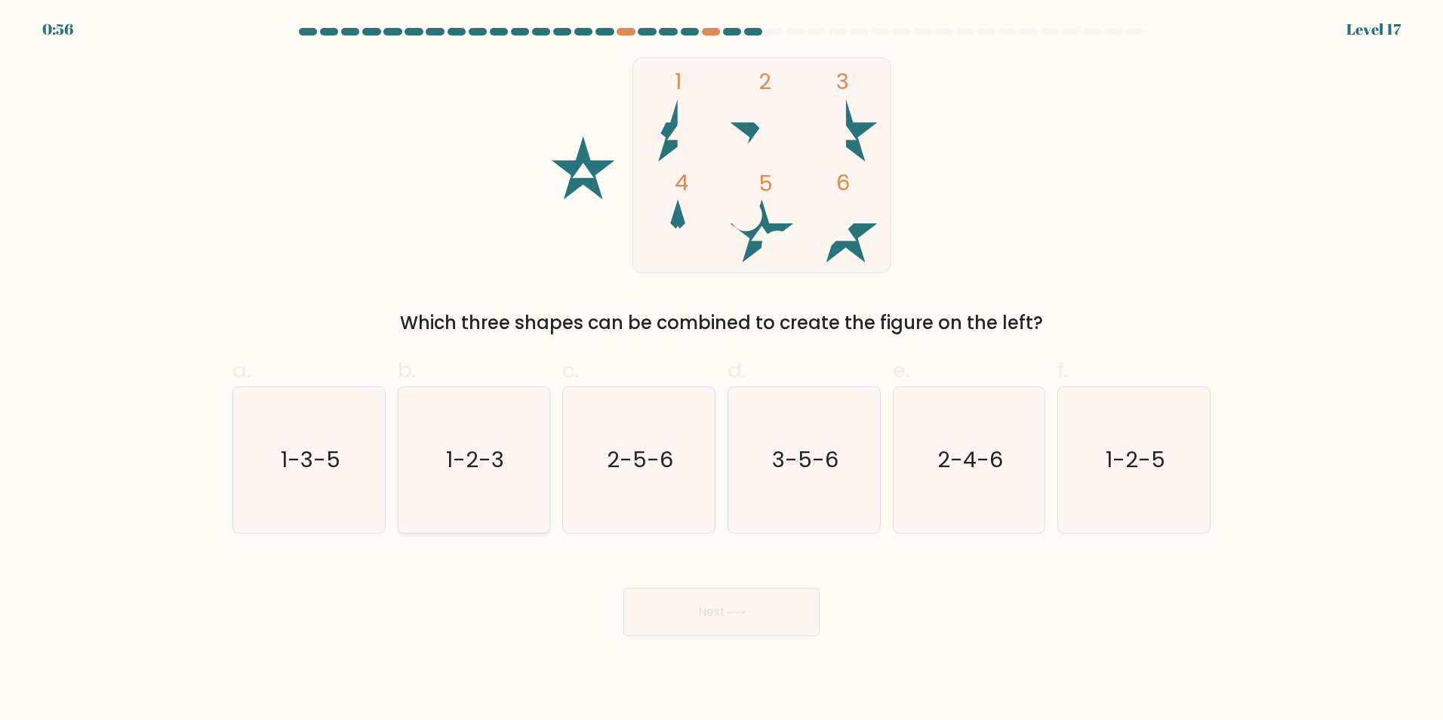
click at [486, 488] on icon "1-2-3" at bounding box center [474, 460] width 146 height 146
click at [722, 370] on input "b. 1-2-3" at bounding box center [722, 365] width 1 height 10
radio input "true"
click at [665, 594] on button "Next" at bounding box center [721, 612] width 196 height 48
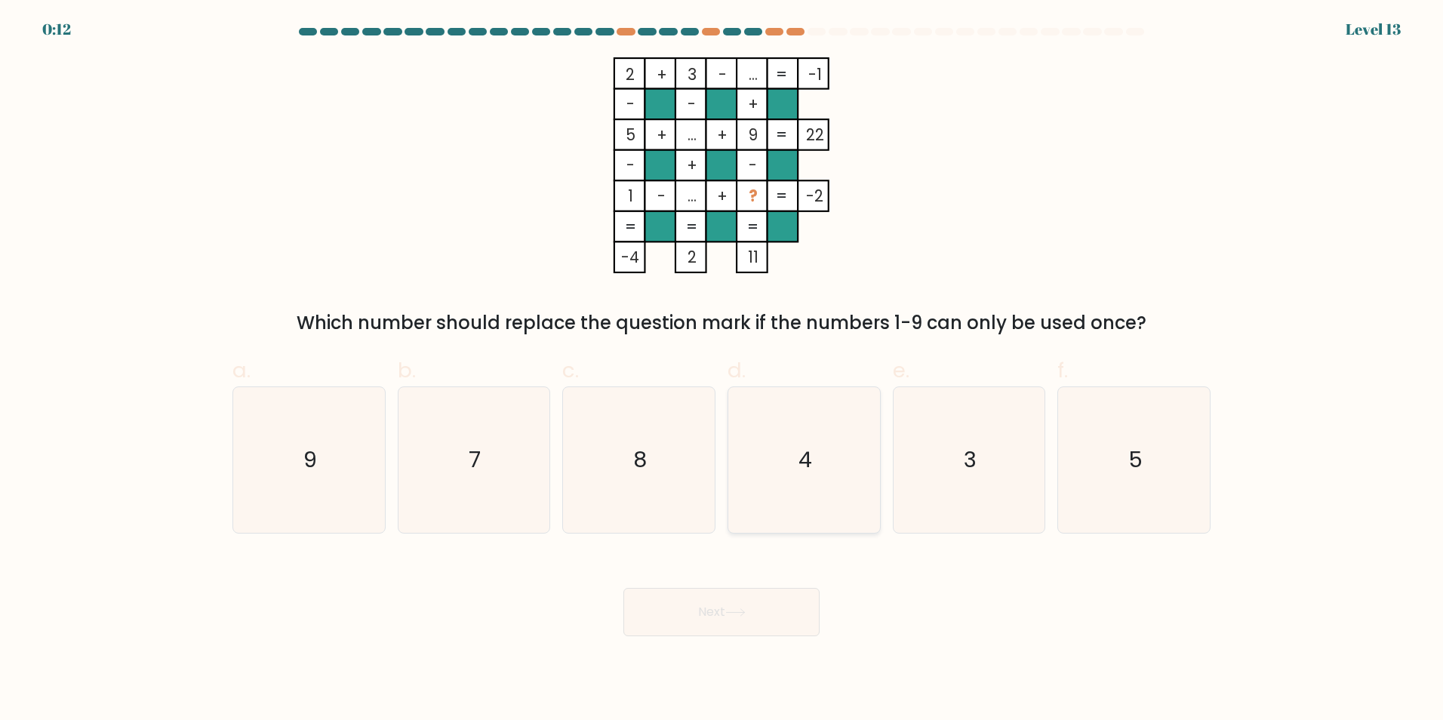
click at [829, 449] on icon "4" at bounding box center [804, 460] width 146 height 146
click at [722, 370] on input "d. 4" at bounding box center [722, 365] width 1 height 10
radio input "true"
click at [737, 611] on icon at bounding box center [735, 612] width 20 height 8
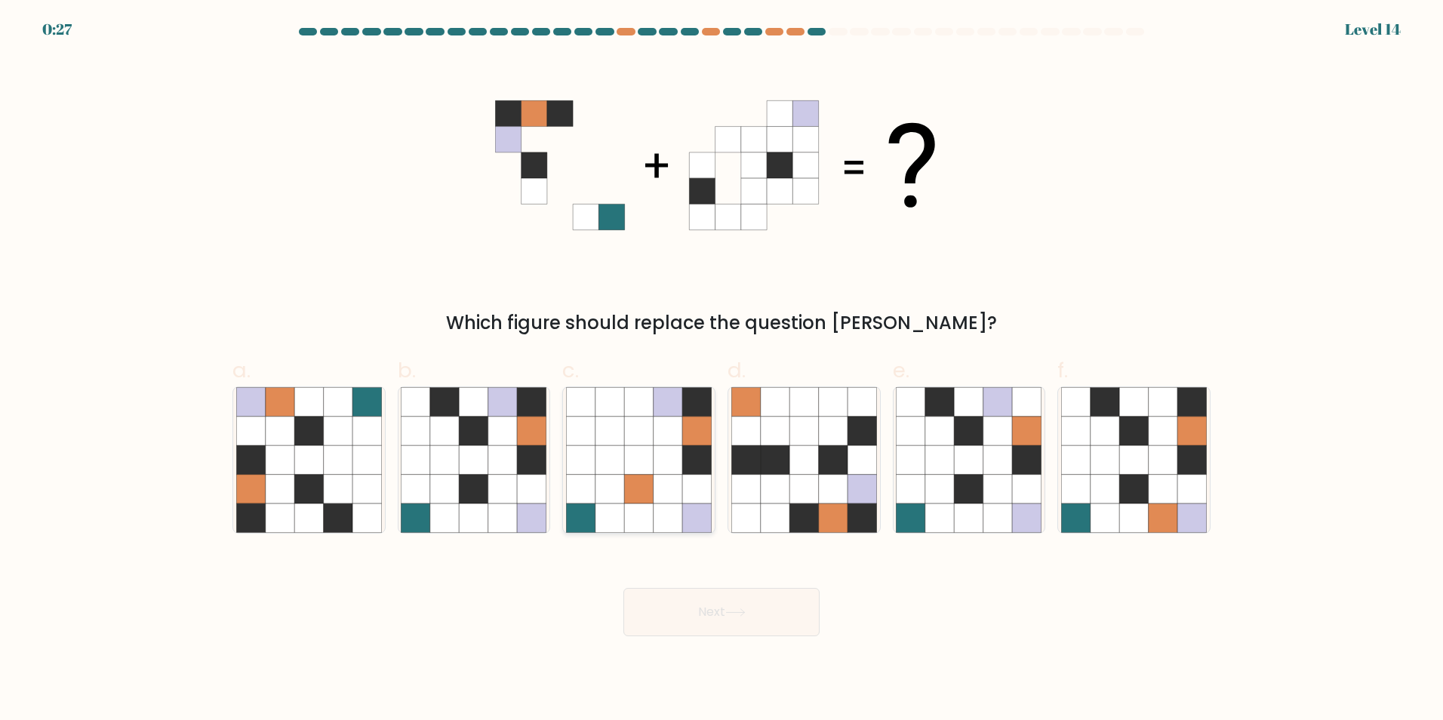
click at [679, 458] on icon at bounding box center [668, 459] width 29 height 29
click at [722, 370] on input "c." at bounding box center [722, 365] width 1 height 10
radio input "true"
click at [697, 604] on button "Next" at bounding box center [721, 612] width 196 height 48
